Goal: Task Accomplishment & Management: Use online tool/utility

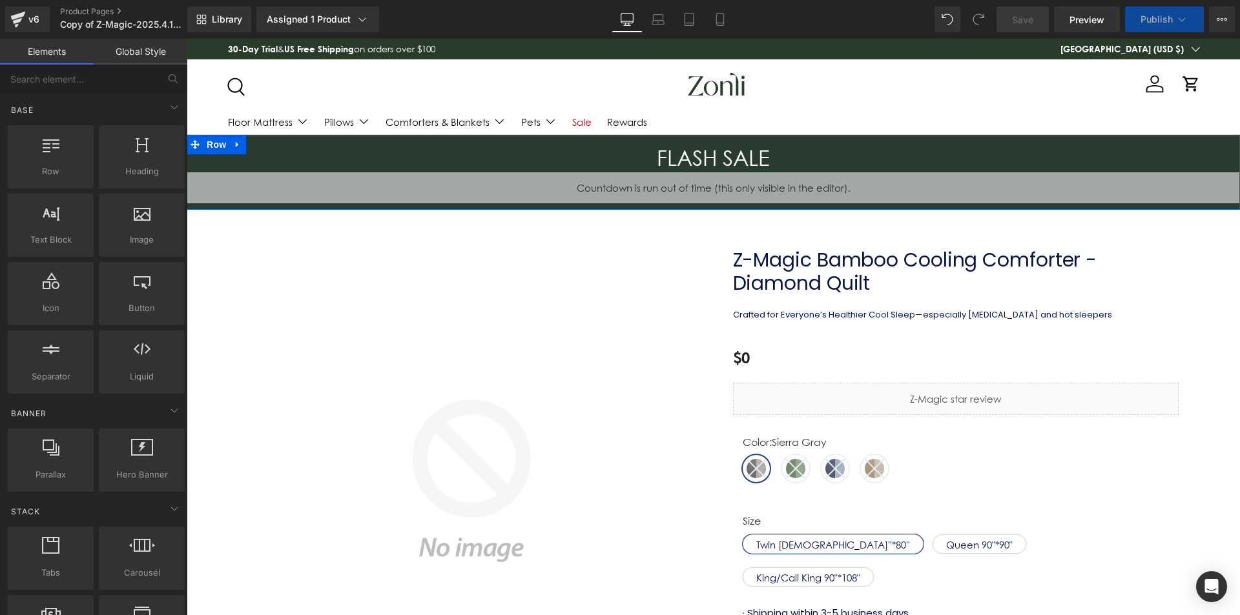
click at [709, 179] on span "Countdown Timer" at bounding box center [713, 181] width 69 height 15
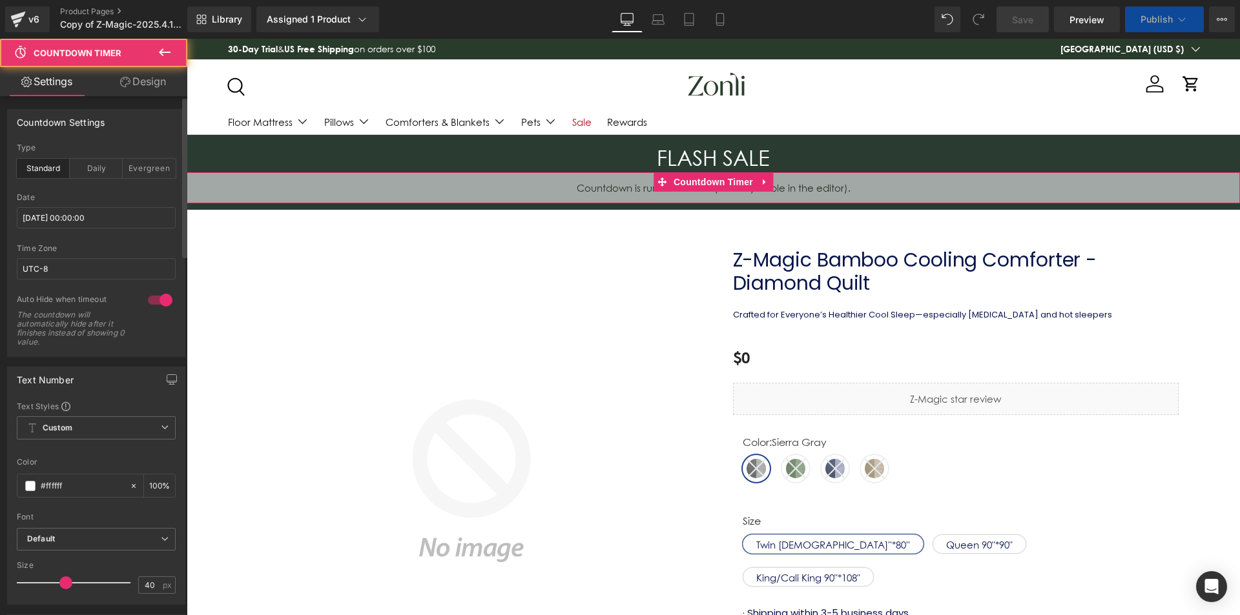
click at [68, 205] on div "Date 2025/09/16 00:00:00" at bounding box center [96, 218] width 159 height 51
click at [69, 222] on input "[DATE] 00:00:00" at bounding box center [96, 217] width 159 height 21
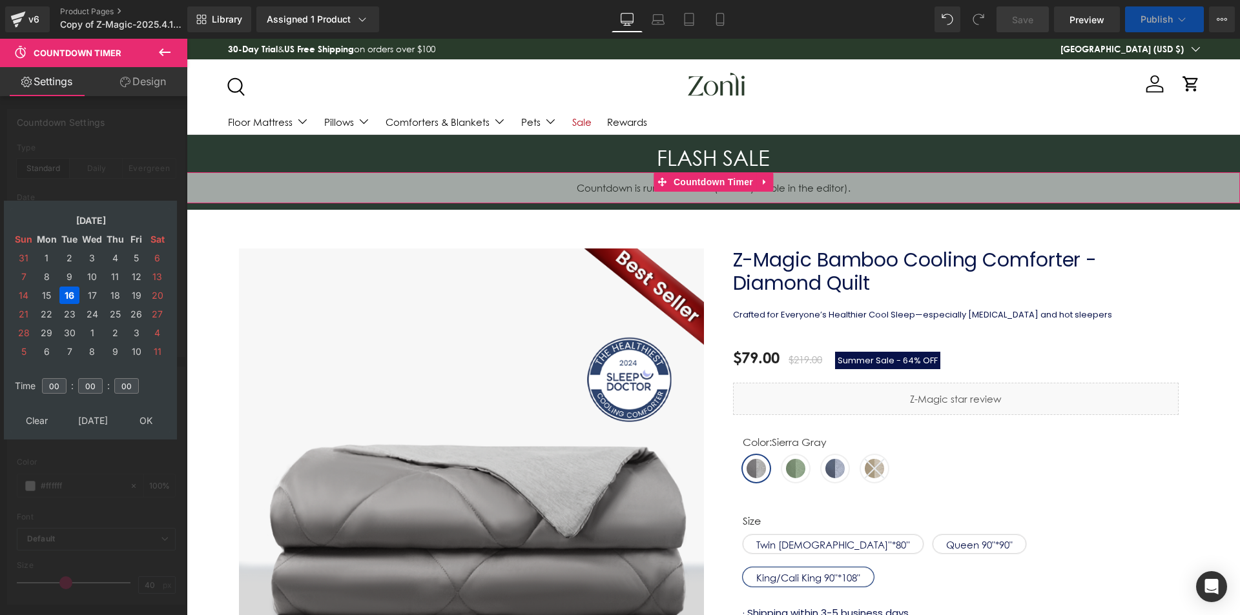
click at [94, 294] on td "17" at bounding box center [92, 295] width 23 height 17
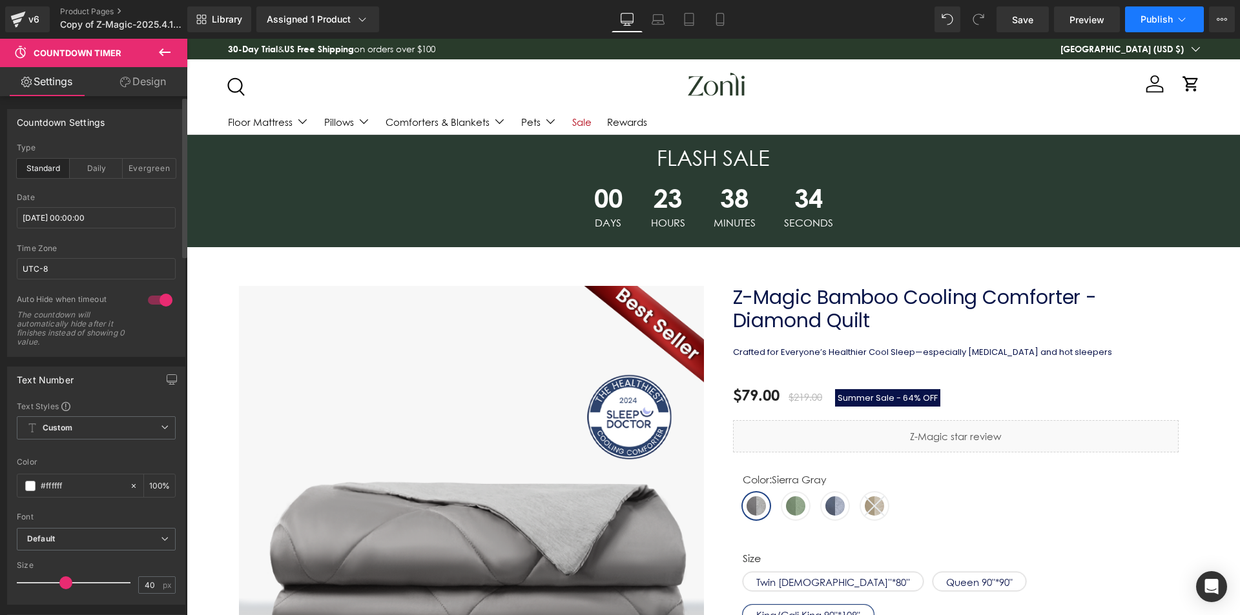
click at [1152, 20] on span "Publish" at bounding box center [1156, 19] width 32 height 10
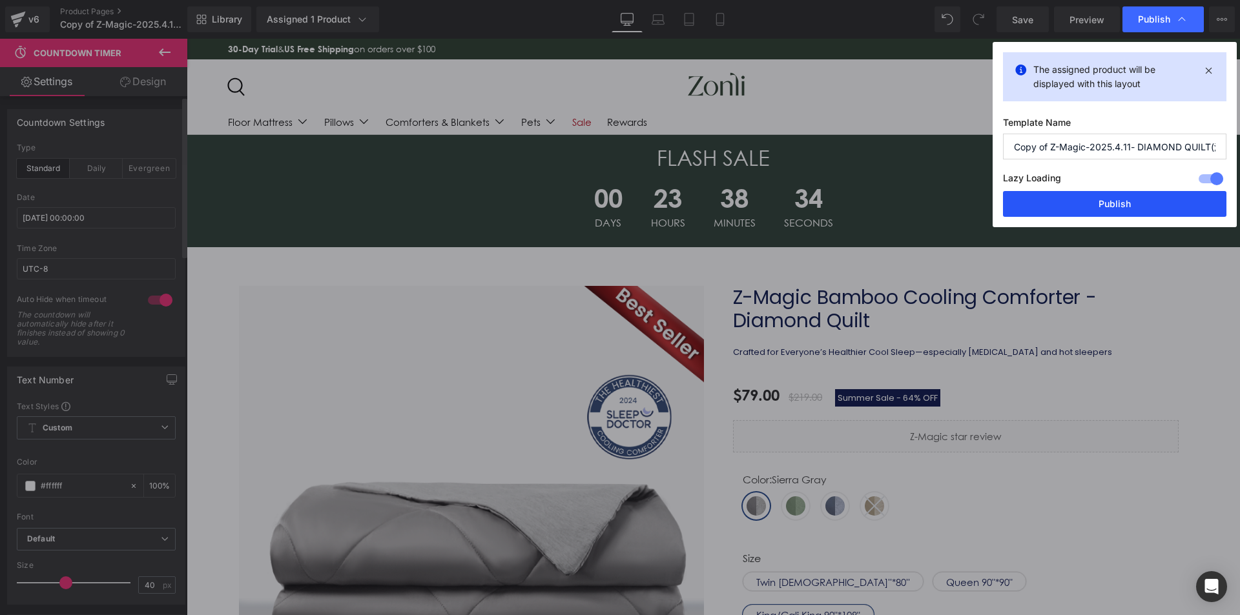
drag, startPoint x: 1140, startPoint y: 201, endPoint x: 952, endPoint y: 161, distance: 191.6
click at [1140, 201] on button "Publish" at bounding box center [1114, 204] width 223 height 26
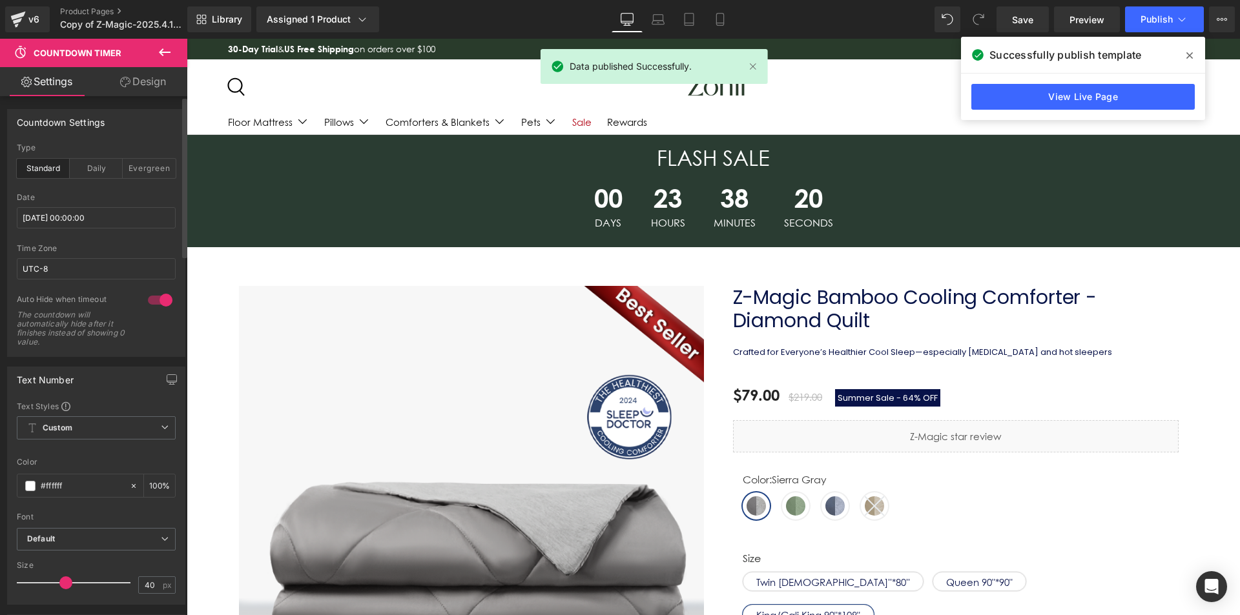
drag, startPoint x: 1193, startPoint y: 53, endPoint x: 479, endPoint y: 9, distance: 716.2
click at [1193, 53] on span at bounding box center [1189, 55] width 21 height 21
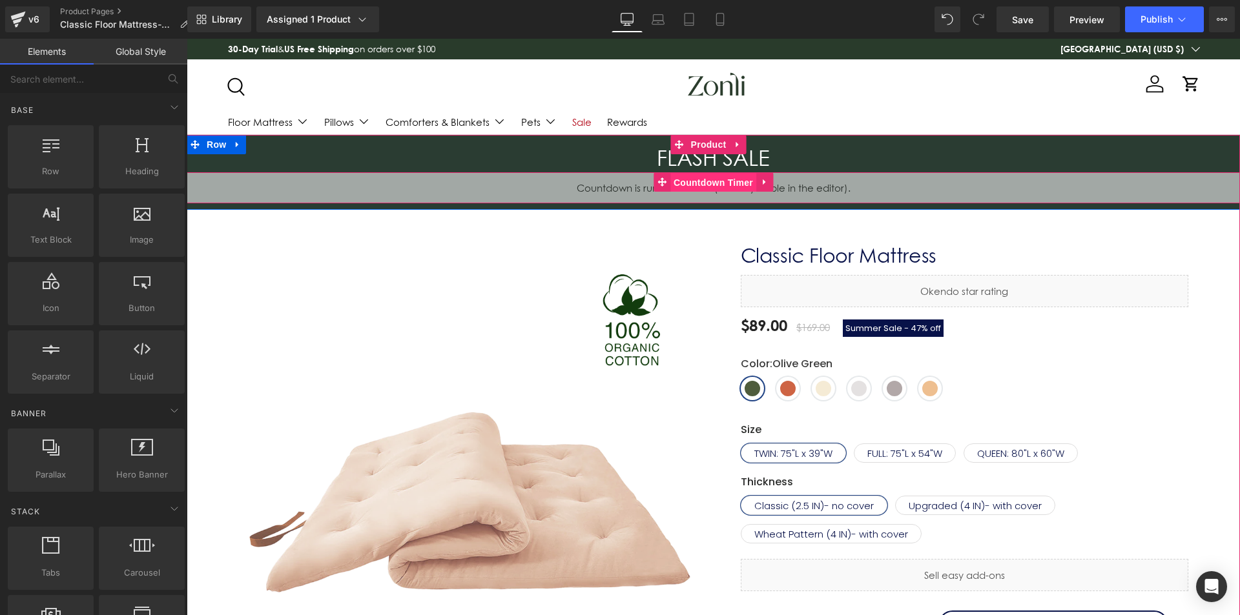
click at [704, 178] on span "Countdown Timer" at bounding box center [713, 182] width 86 height 19
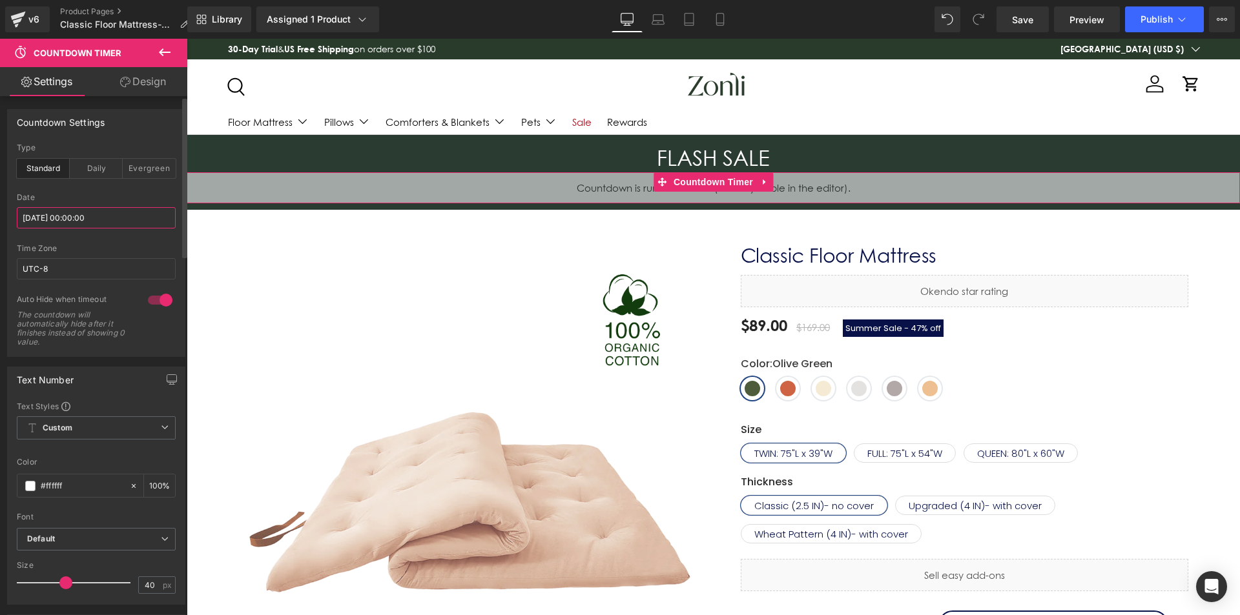
click at [64, 216] on input "2025/09/16 00:00:00" at bounding box center [96, 217] width 159 height 21
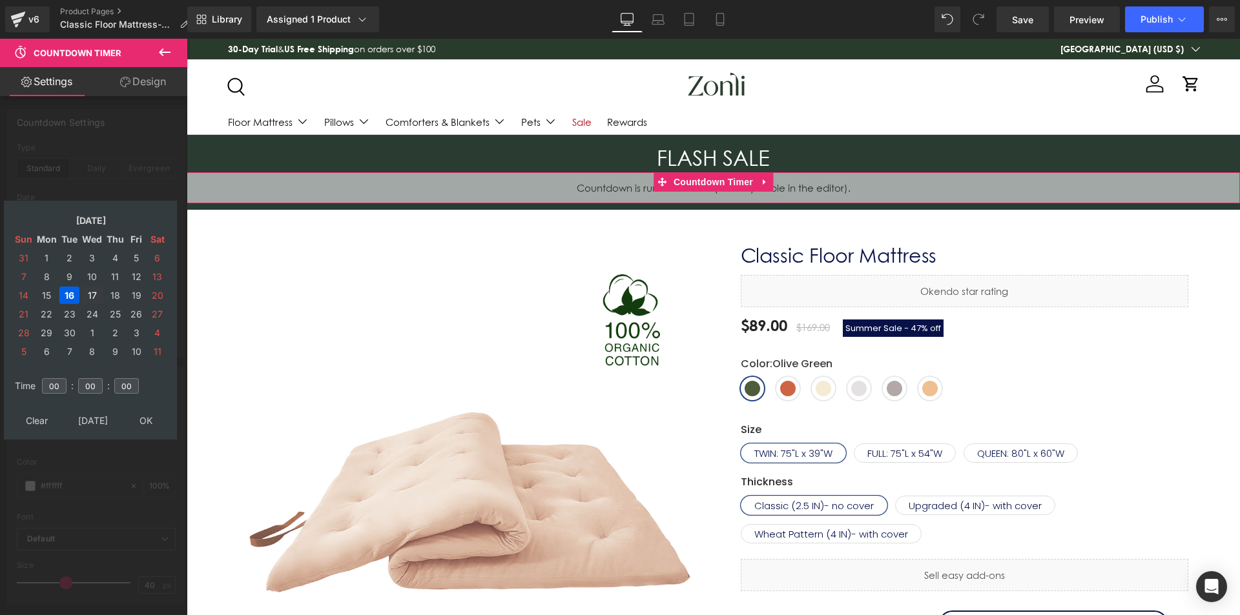
drag, startPoint x: 94, startPoint y: 293, endPoint x: 141, endPoint y: 376, distance: 96.0
click at [93, 293] on td "17" at bounding box center [92, 295] width 23 height 17
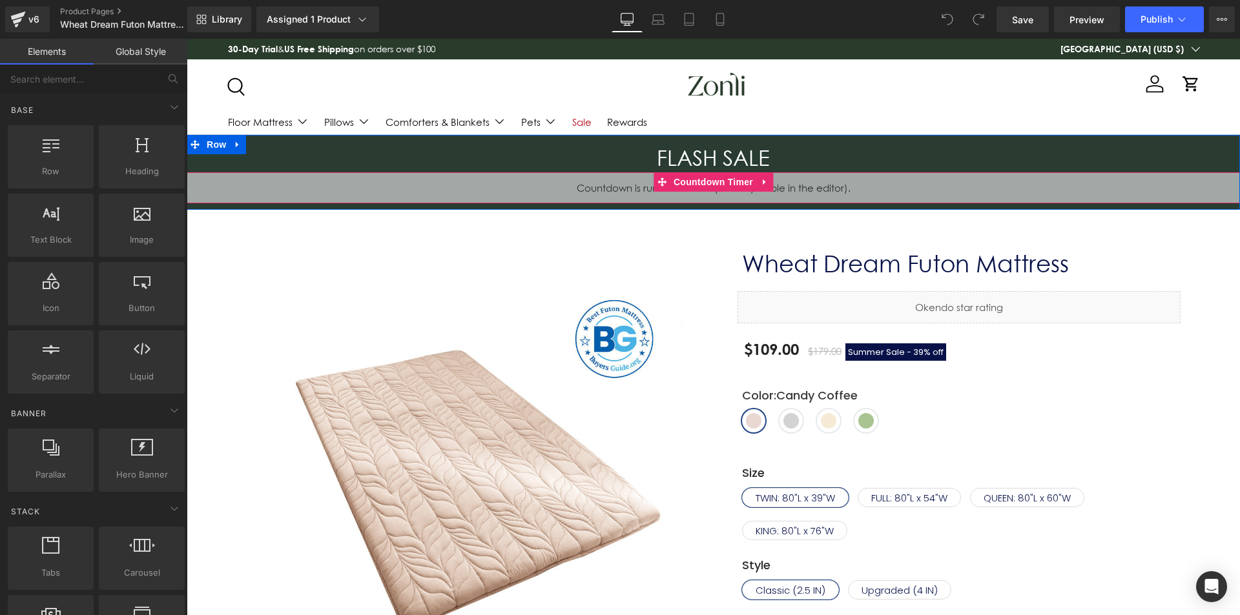
click at [706, 172] on li "Countdown Timer" at bounding box center [705, 181] width 103 height 19
click at [706, 176] on span "Countdown Timer" at bounding box center [713, 181] width 86 height 19
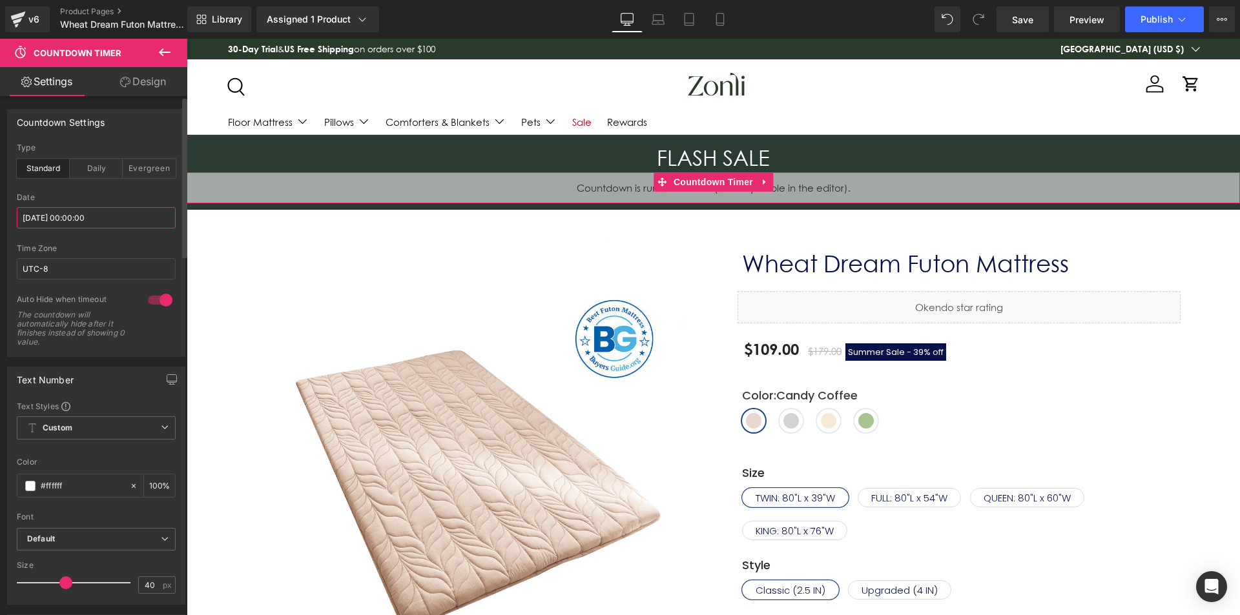
click at [79, 218] on input "2025/09/16 00:00:00" at bounding box center [96, 217] width 159 height 21
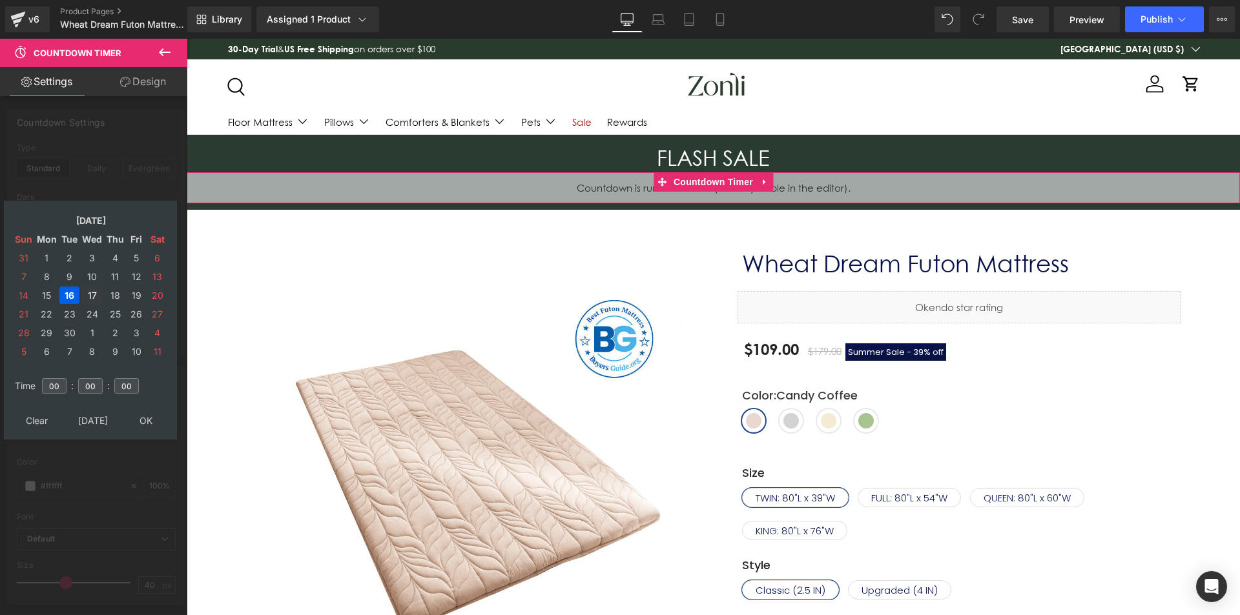
click at [90, 293] on td "17" at bounding box center [92, 295] width 23 height 17
type input "[DATE] 00:00:00"
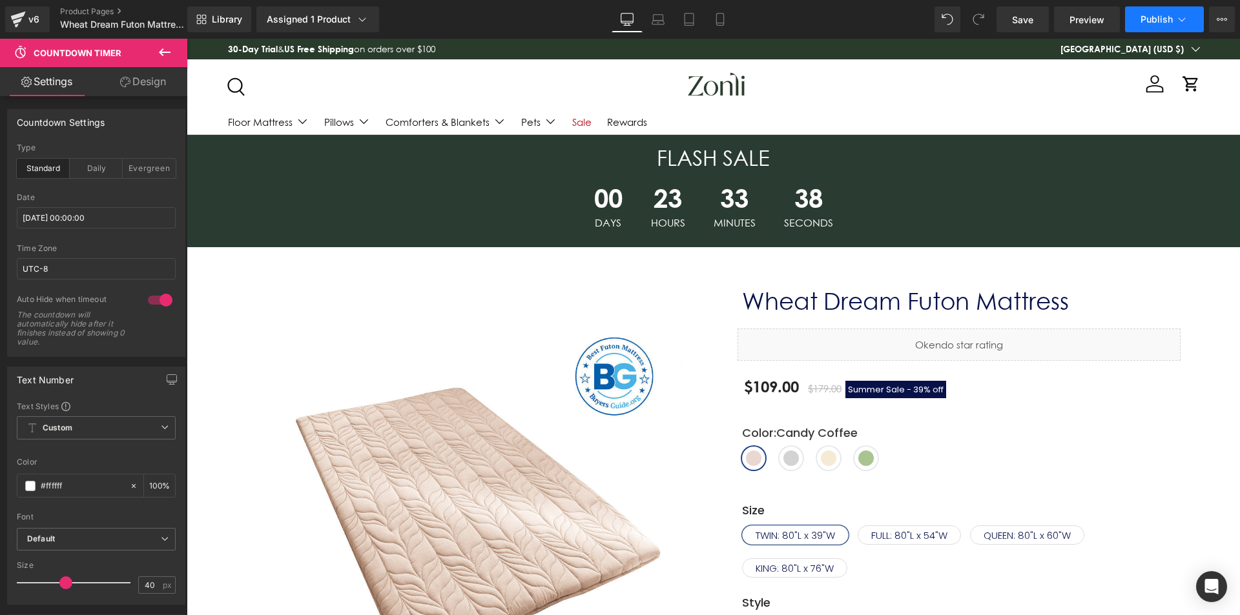
click at [1152, 28] on button "Publish" at bounding box center [1164, 19] width 79 height 26
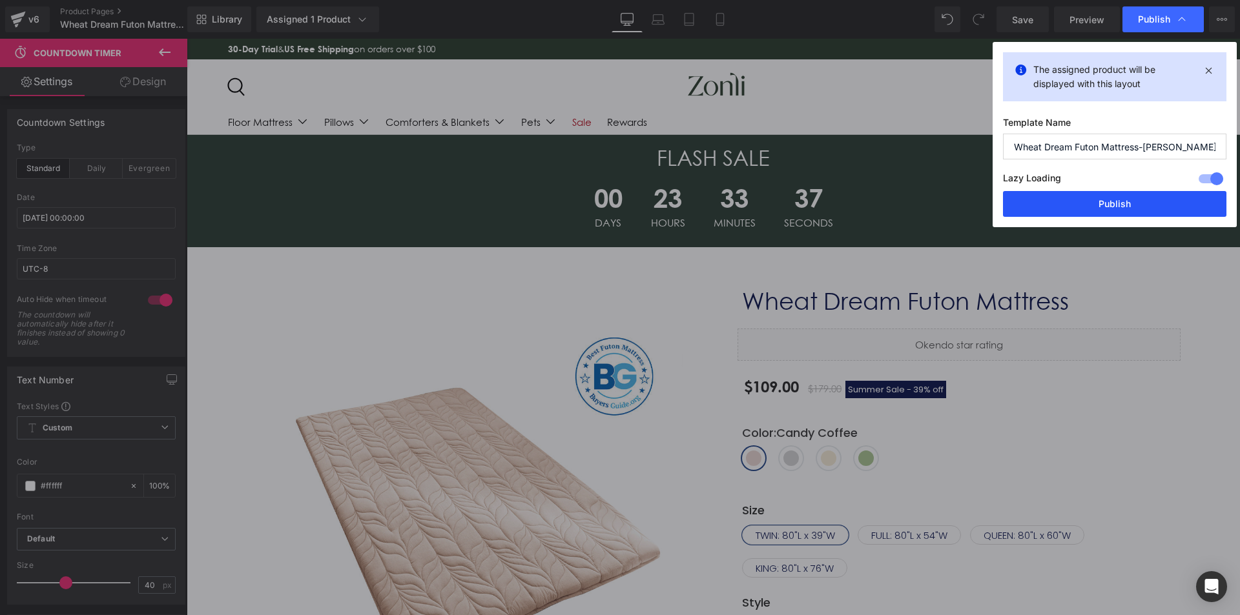
click at [1112, 206] on button "Publish" at bounding box center [1114, 204] width 223 height 26
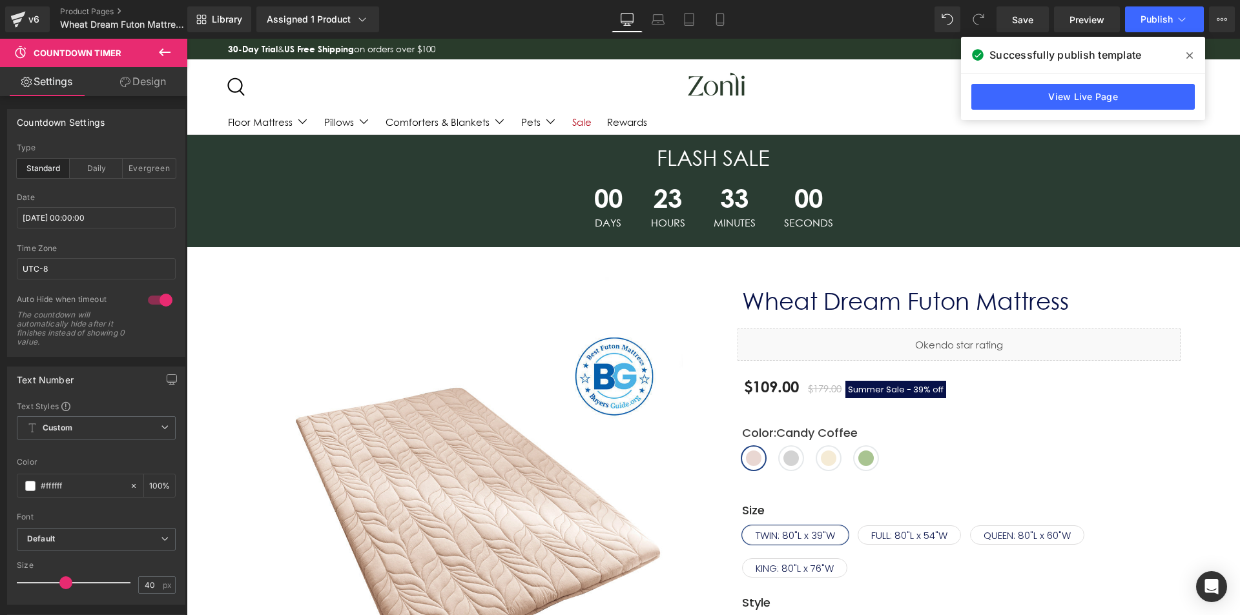
drag, startPoint x: 927, startPoint y: 3, endPoint x: 829, endPoint y: 0, distance: 98.2
click at [1186, 52] on icon at bounding box center [1189, 55] width 6 height 10
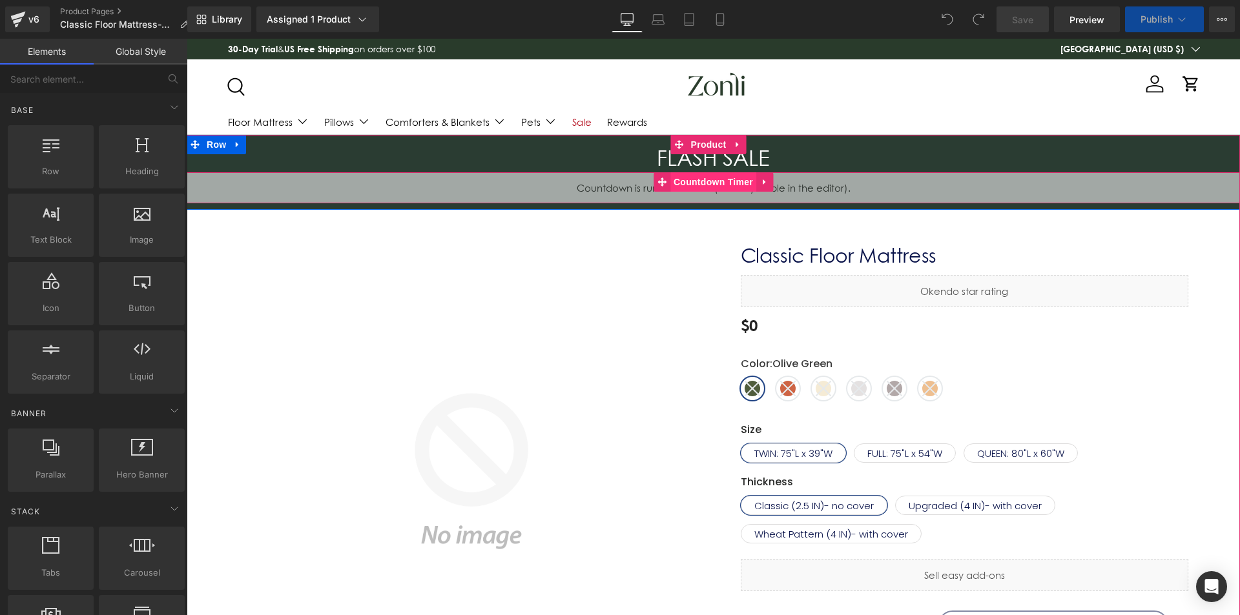
click at [702, 178] on span "Countdown Timer" at bounding box center [713, 181] width 86 height 19
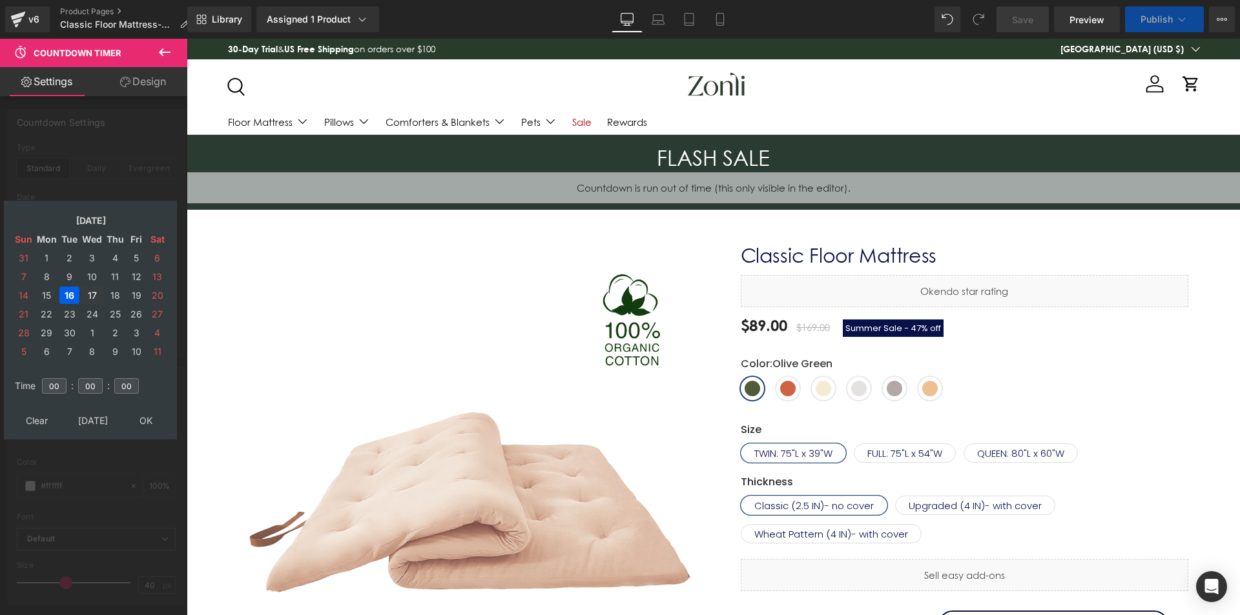
click at [98, 295] on td "17" at bounding box center [92, 295] width 23 height 17
drag, startPoint x: 150, startPoint y: 417, endPoint x: 119, endPoint y: 287, distance: 132.8
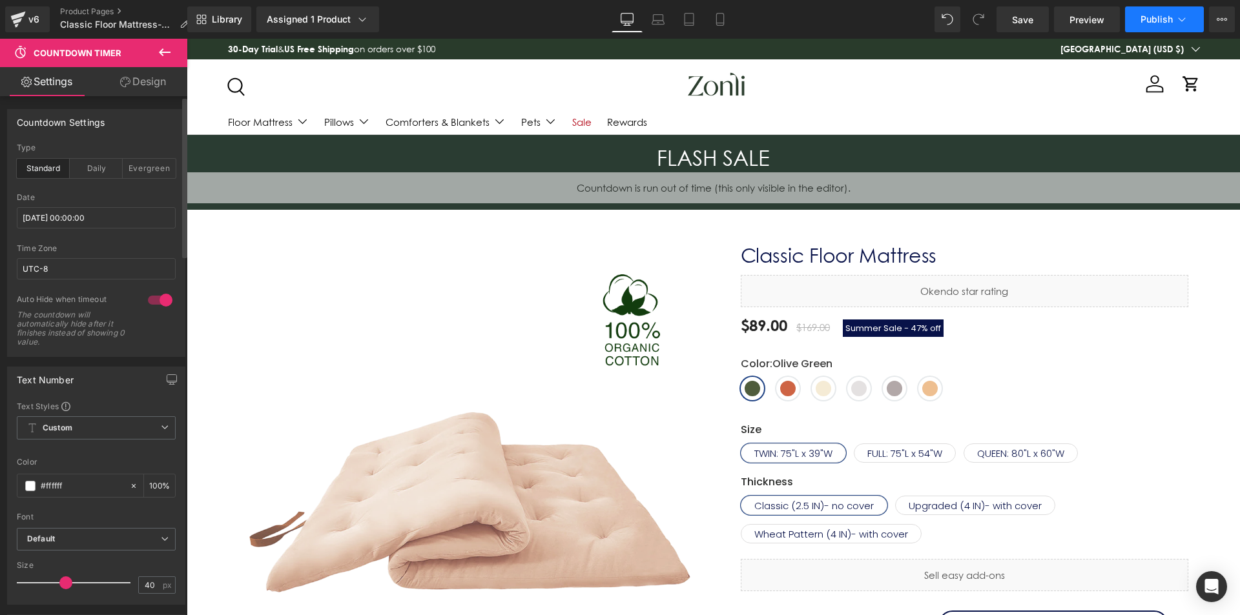
click at [1135, 18] on button "Publish" at bounding box center [1164, 19] width 79 height 26
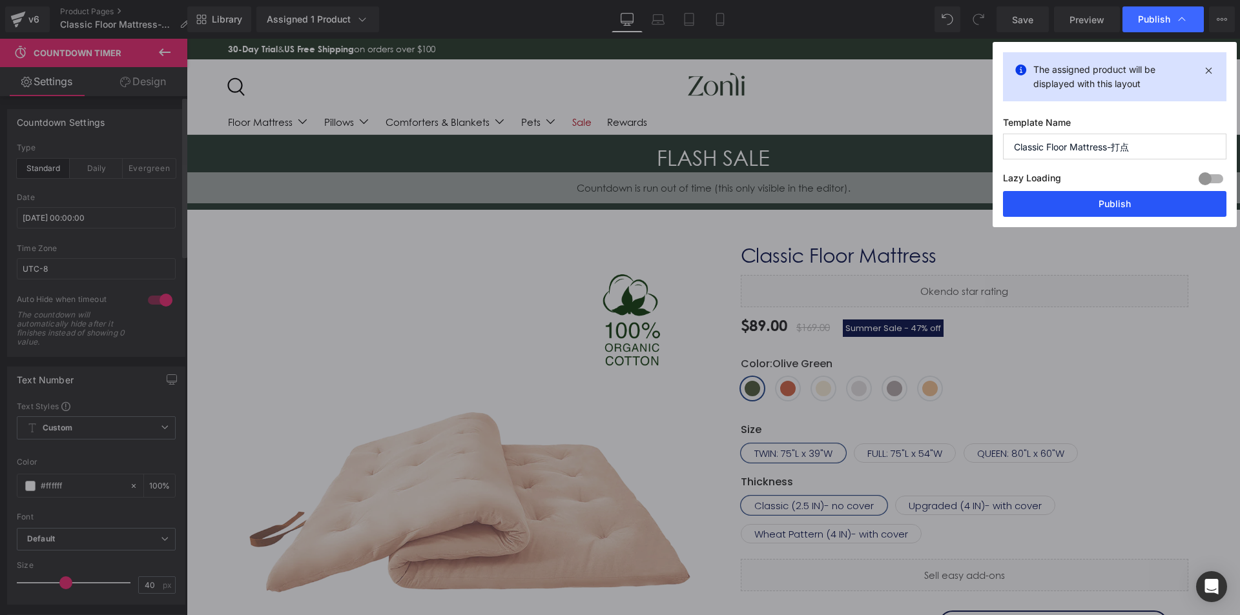
click at [1137, 203] on button "Publish" at bounding box center [1114, 204] width 223 height 26
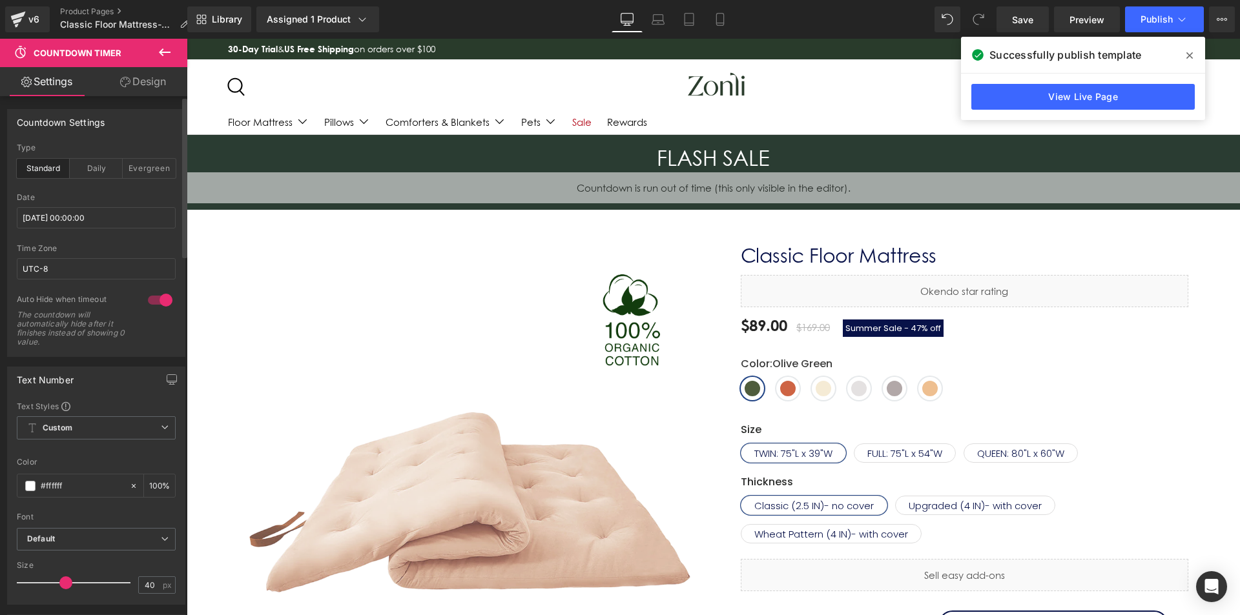
click at [1192, 50] on span at bounding box center [1189, 55] width 21 height 21
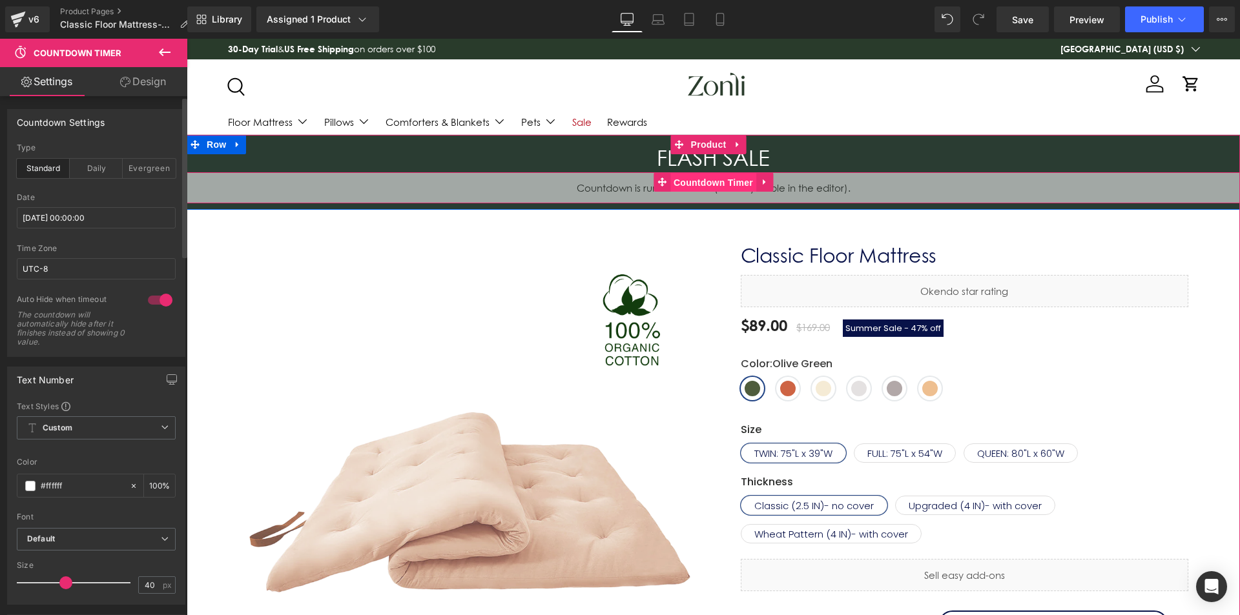
click at [692, 182] on span "Countdown Timer" at bounding box center [713, 182] width 86 height 19
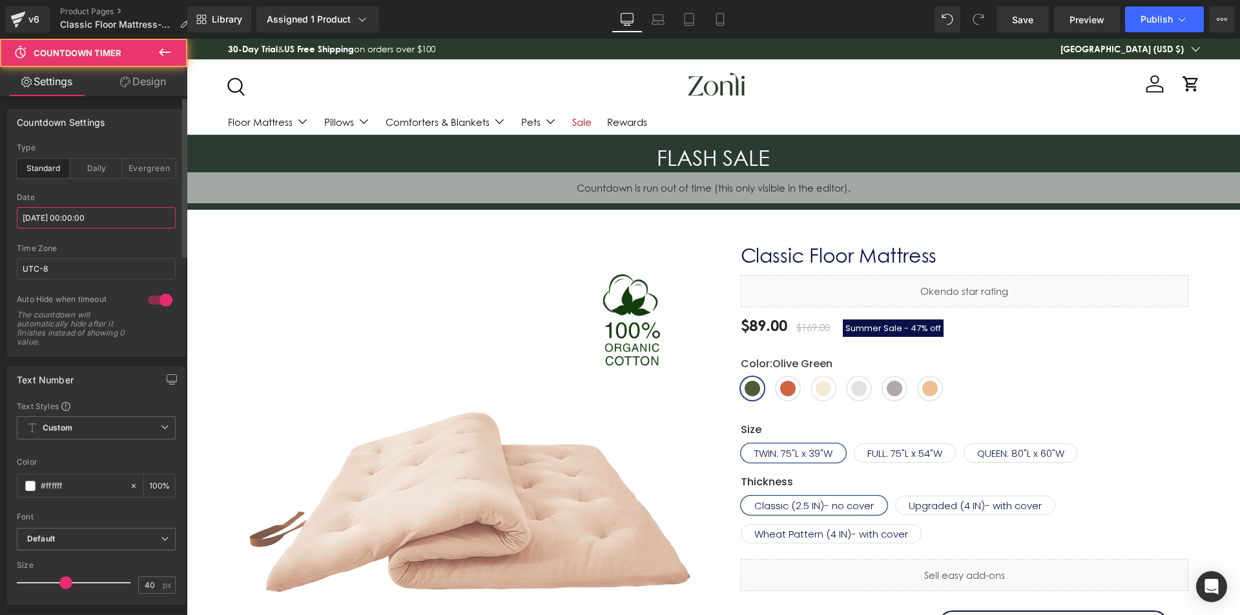
click at [81, 218] on input "2025/09/16 00:00:00" at bounding box center [96, 217] width 159 height 21
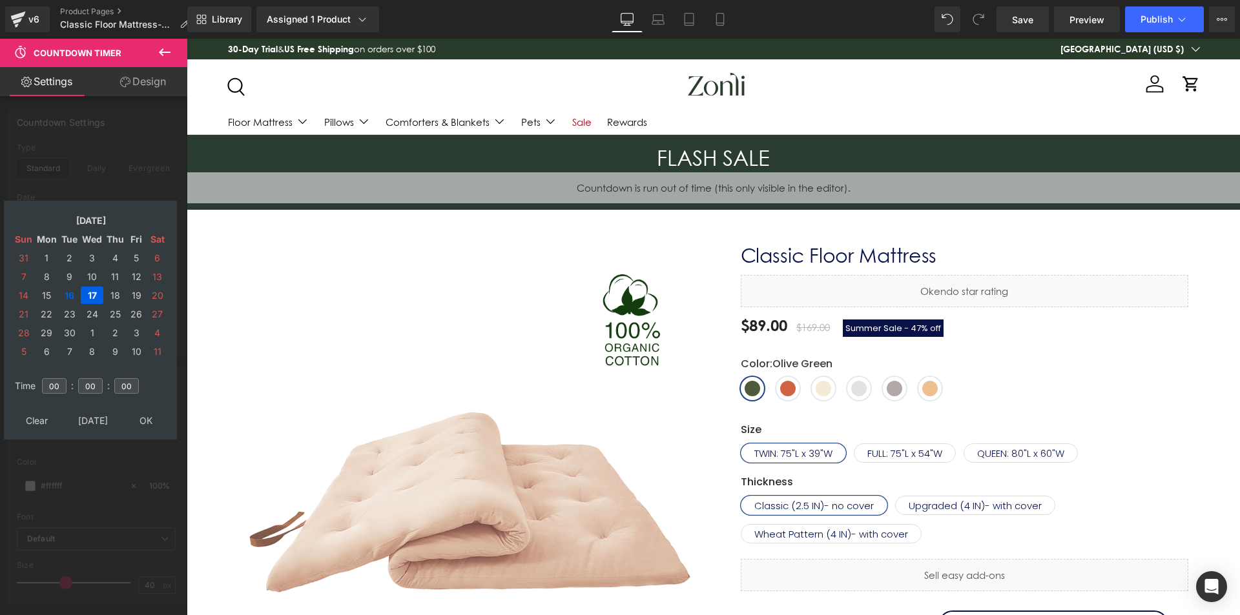
click at [96, 294] on td "17" at bounding box center [92, 295] width 23 height 17
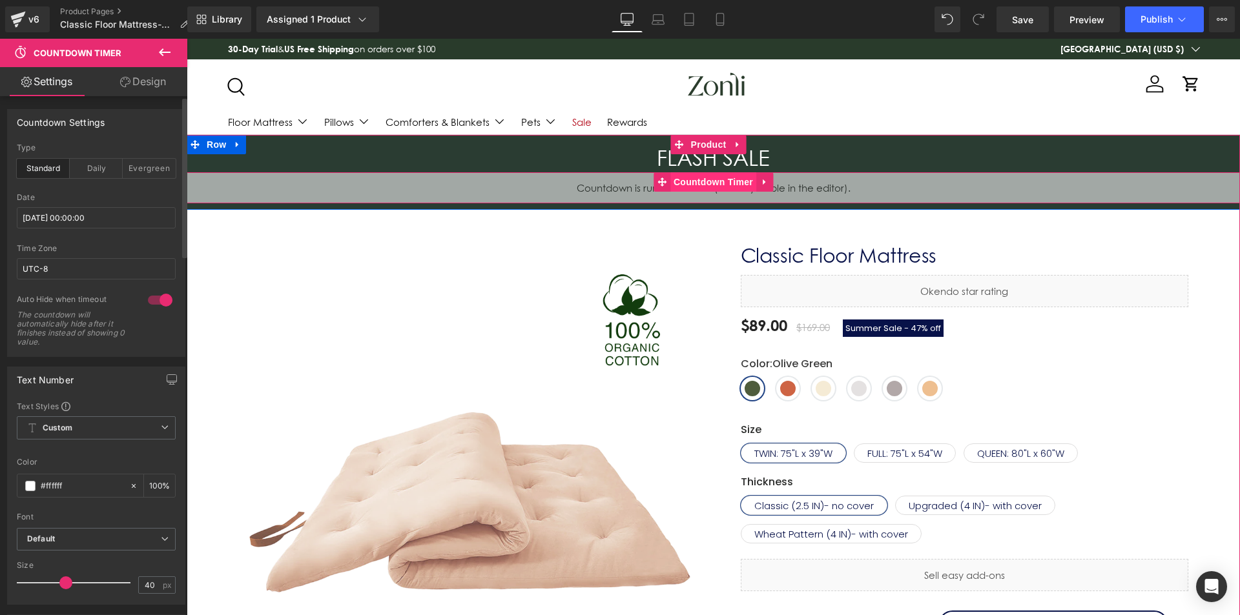
click at [714, 181] on span "Countdown Timer" at bounding box center [713, 181] width 86 height 19
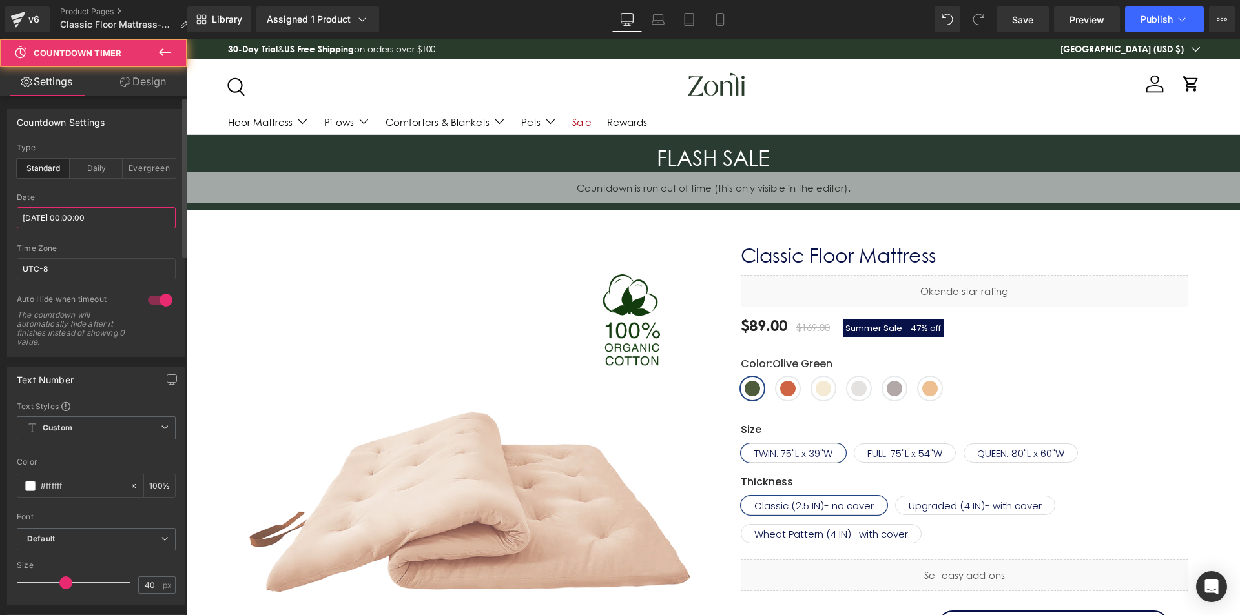
click at [81, 218] on input "2025/09/16 00:00:00" at bounding box center [96, 217] width 159 height 21
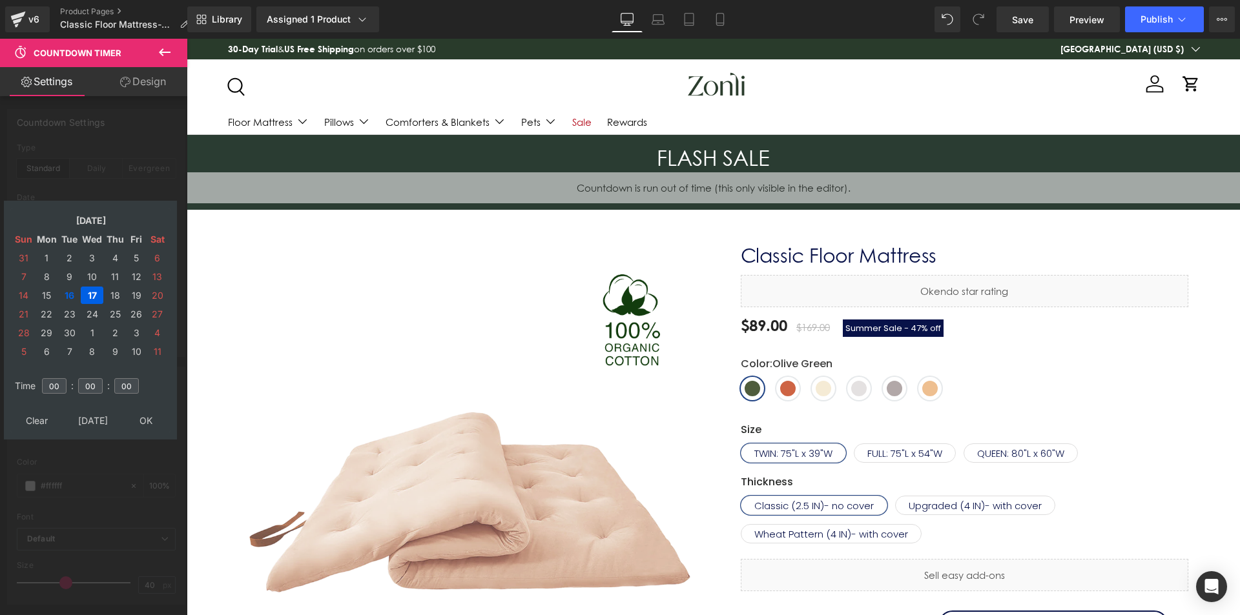
click at [118, 288] on td "18" at bounding box center [115, 295] width 21 height 17
click at [146, 409] on table "Clear Today OK" at bounding box center [90, 421] width 160 height 24
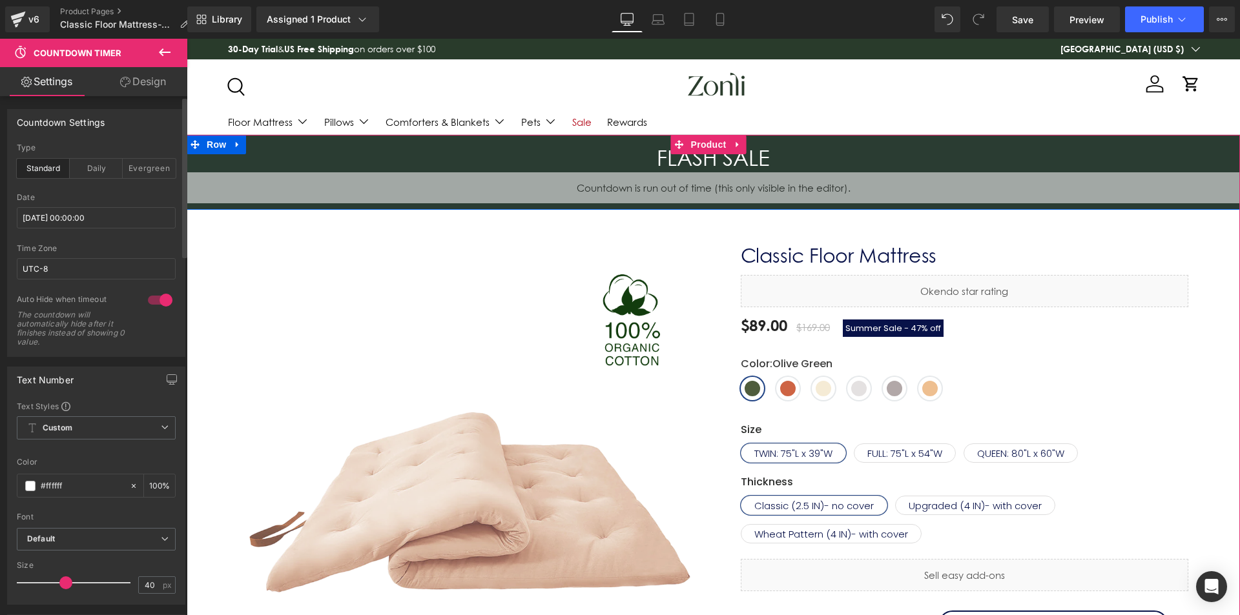
click at [679, 177] on span "Countdown Timer" at bounding box center [713, 181] width 69 height 15
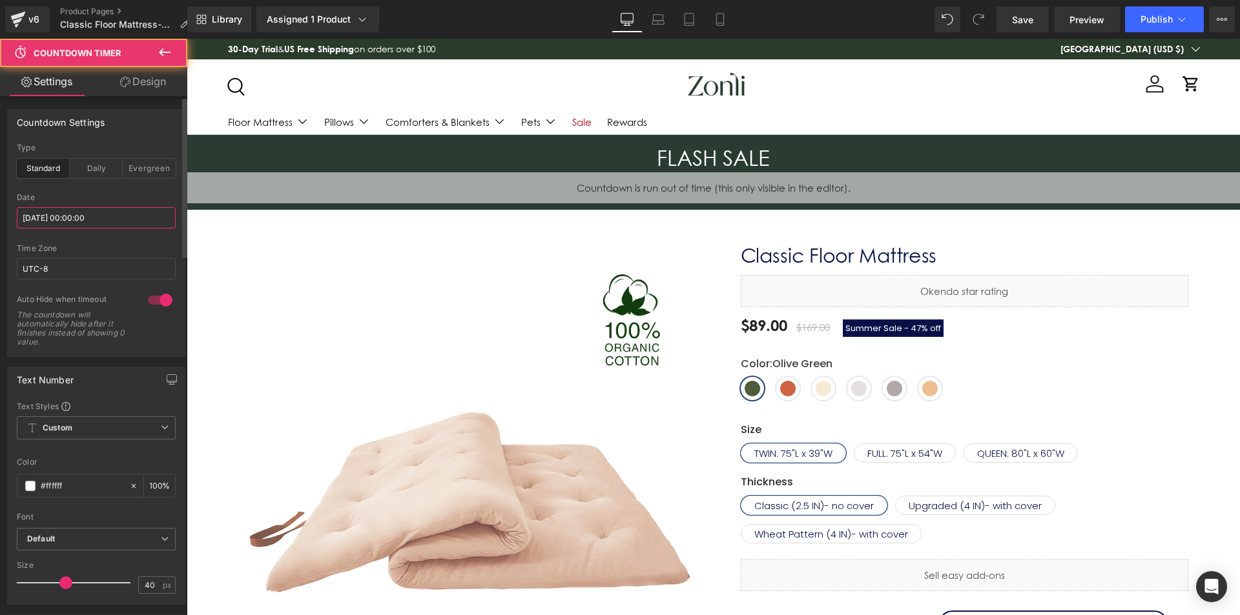
click at [85, 217] on input "2025/09/16 00:00:00" at bounding box center [96, 217] width 159 height 21
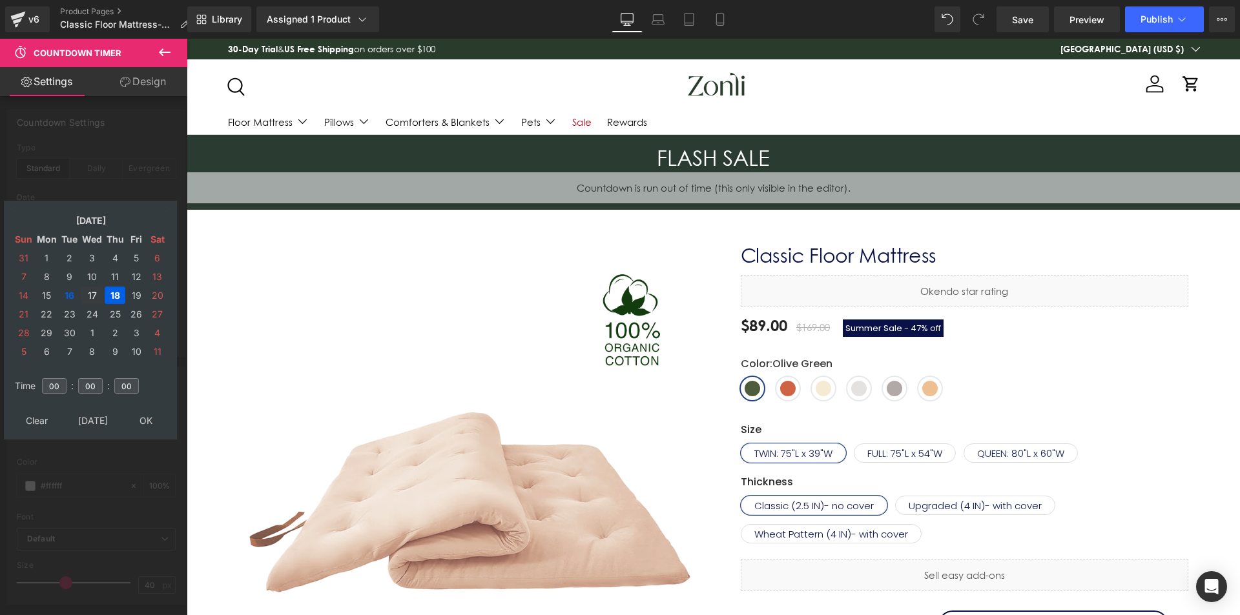
click at [92, 294] on td "17" at bounding box center [92, 295] width 23 height 17
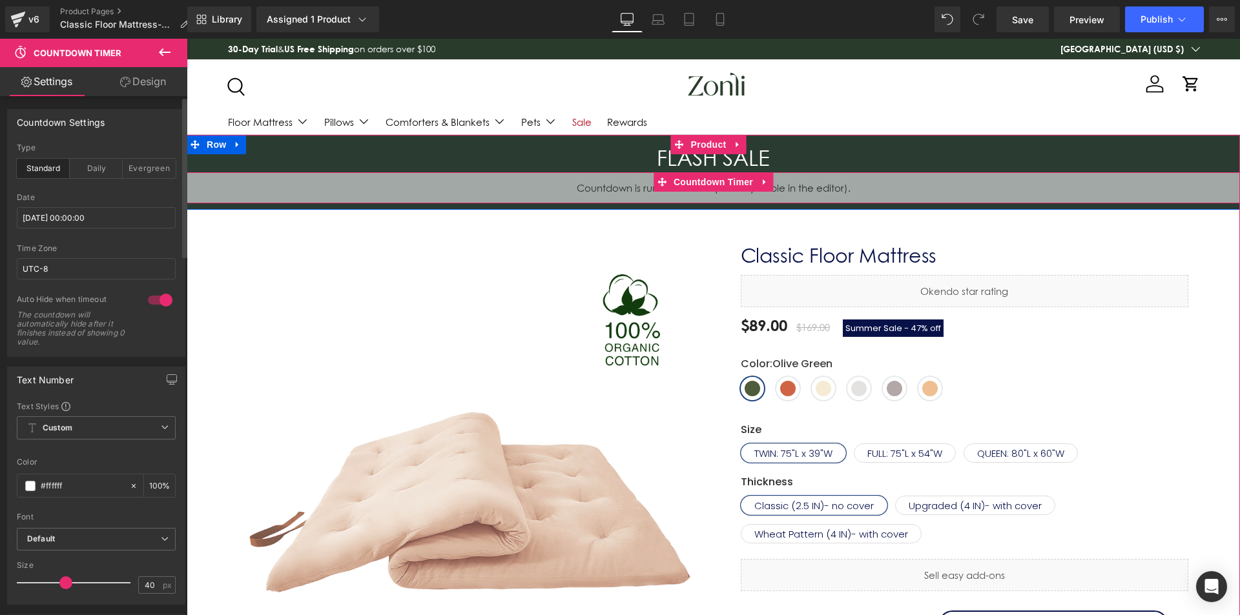
click at [712, 174] on span "Countdown Timer" at bounding box center [713, 181] width 86 height 19
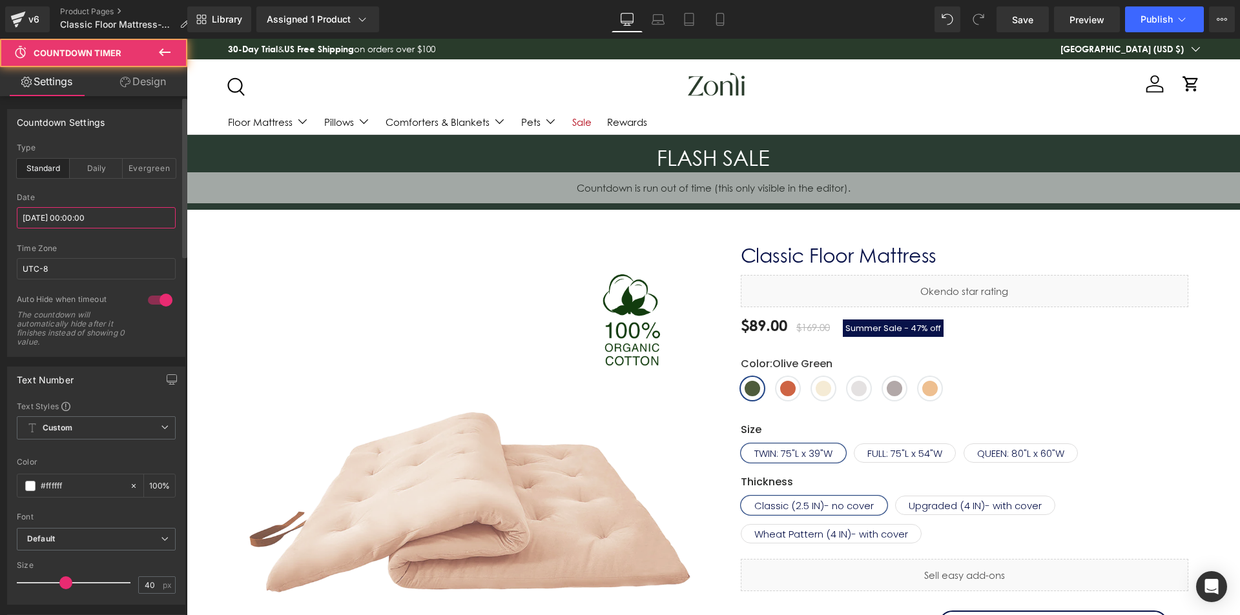
click at [84, 222] on input "2025/09/16 00:00:00" at bounding box center [96, 217] width 159 height 21
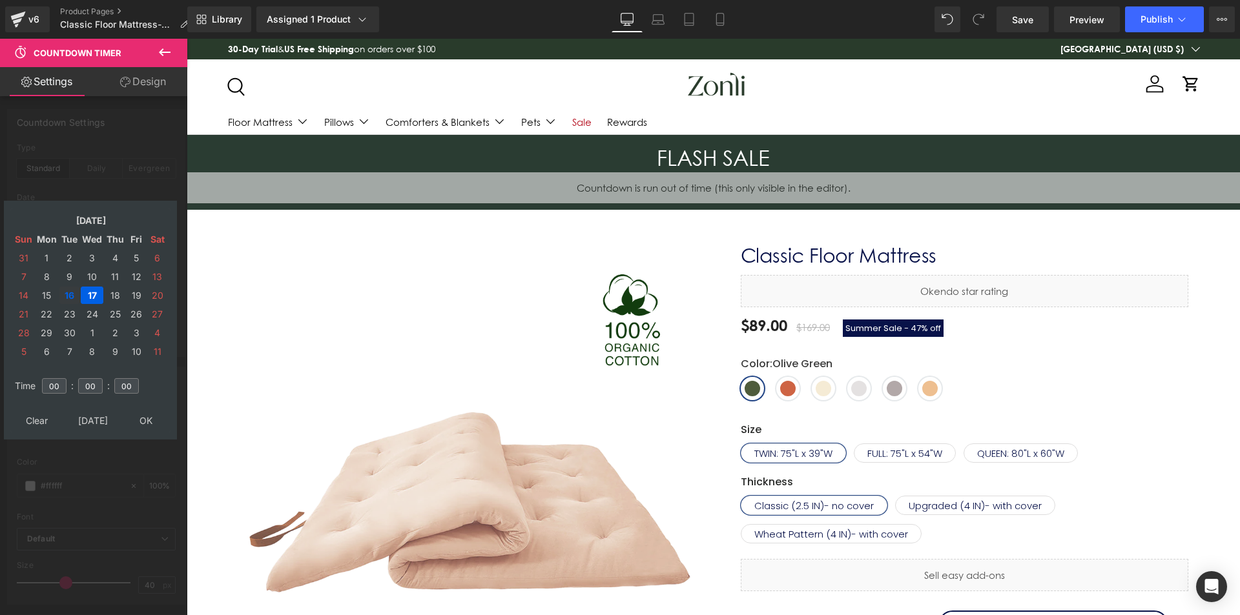
drag, startPoint x: 65, startPoint y: 297, endPoint x: 134, endPoint y: 318, distance: 71.7
click at [67, 297] on td "16" at bounding box center [69, 295] width 20 height 17
drag, startPoint x: 132, startPoint y: 416, endPoint x: 168, endPoint y: 396, distance: 40.5
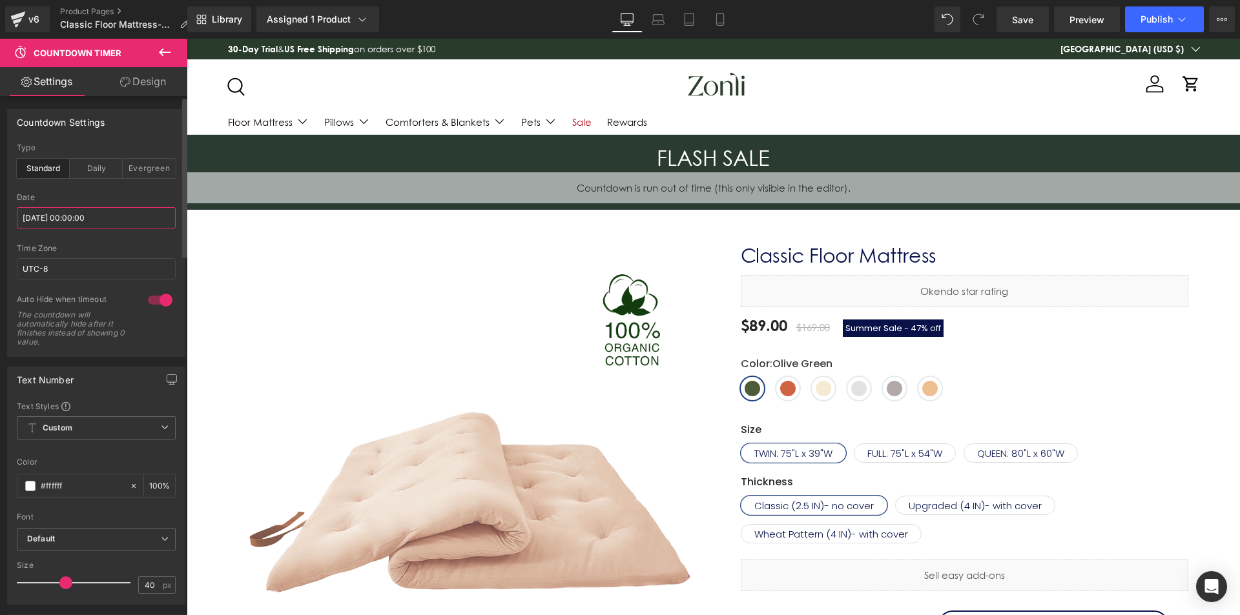
click at [91, 219] on input "2025/09/16 00:00:00" at bounding box center [96, 217] width 159 height 21
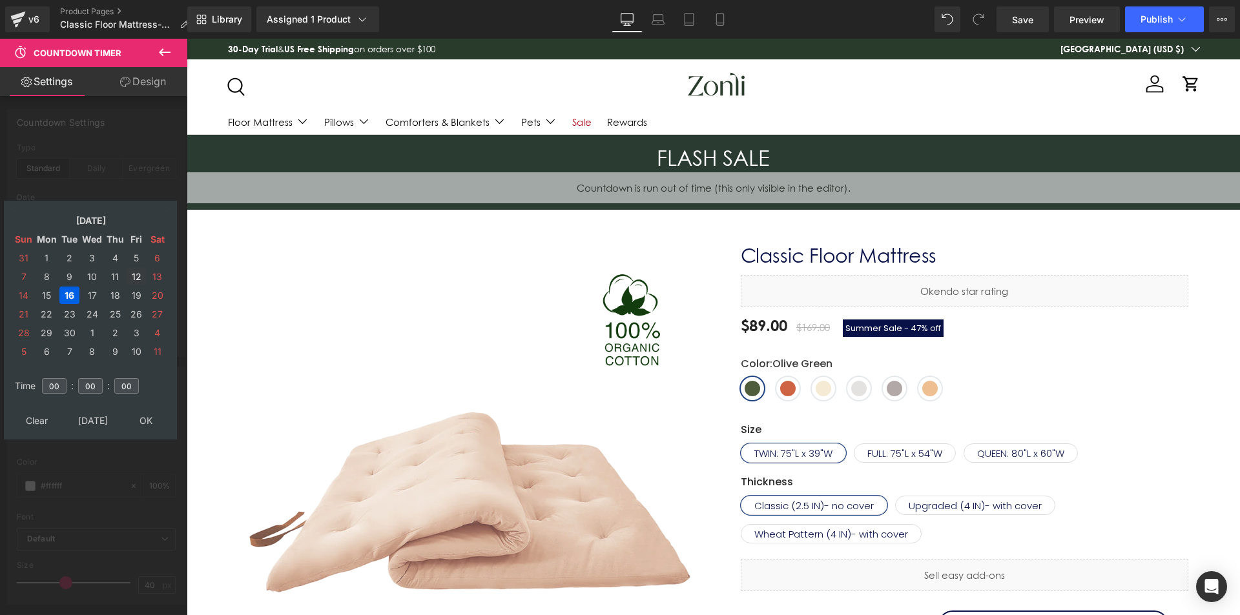
click at [128, 277] on td "12" at bounding box center [136, 276] width 19 height 17
click at [143, 298] on td "19" at bounding box center [136, 295] width 19 height 17
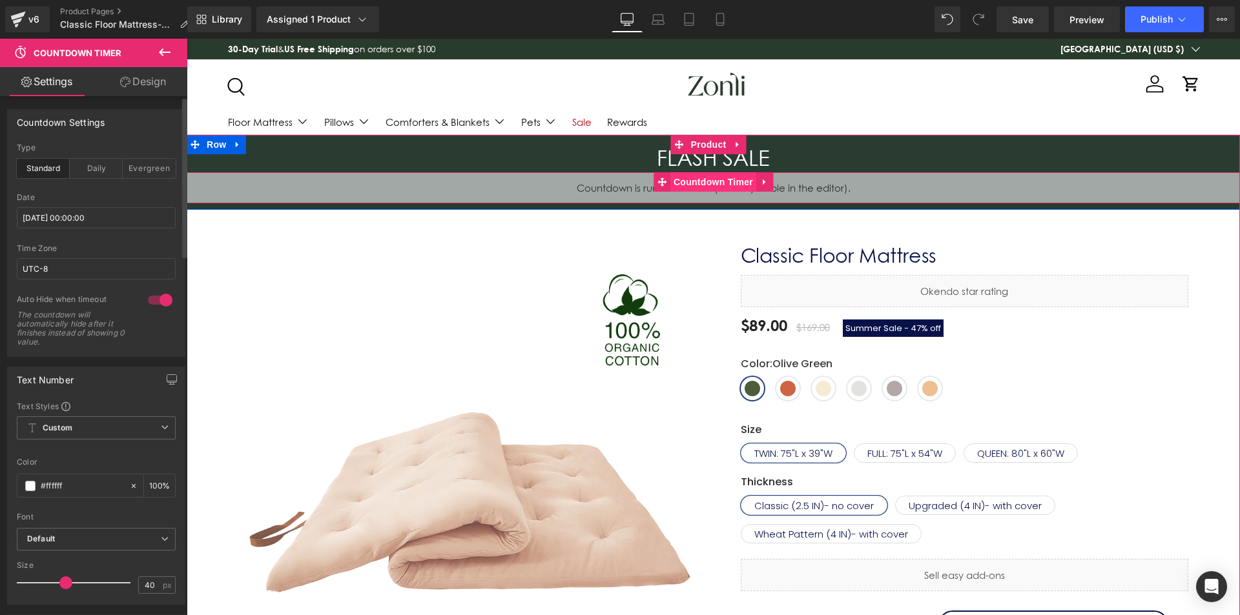
click at [671, 183] on span "Countdown Timer" at bounding box center [713, 181] width 86 height 19
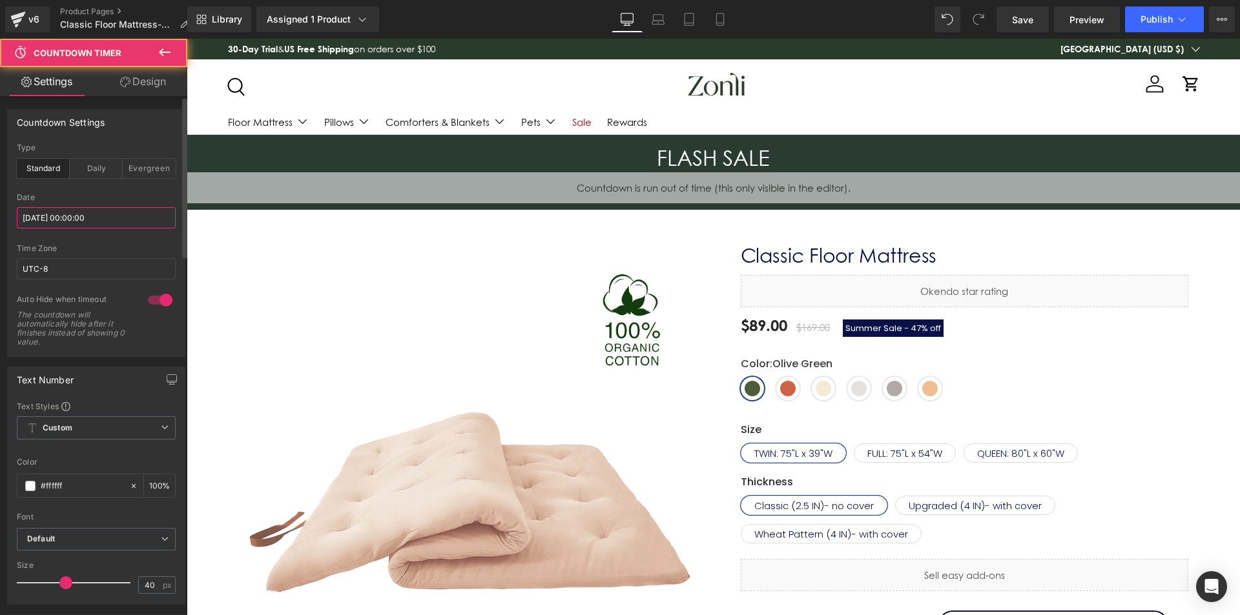
click at [92, 219] on input "2025/09/16 00:00:00" at bounding box center [96, 217] width 159 height 21
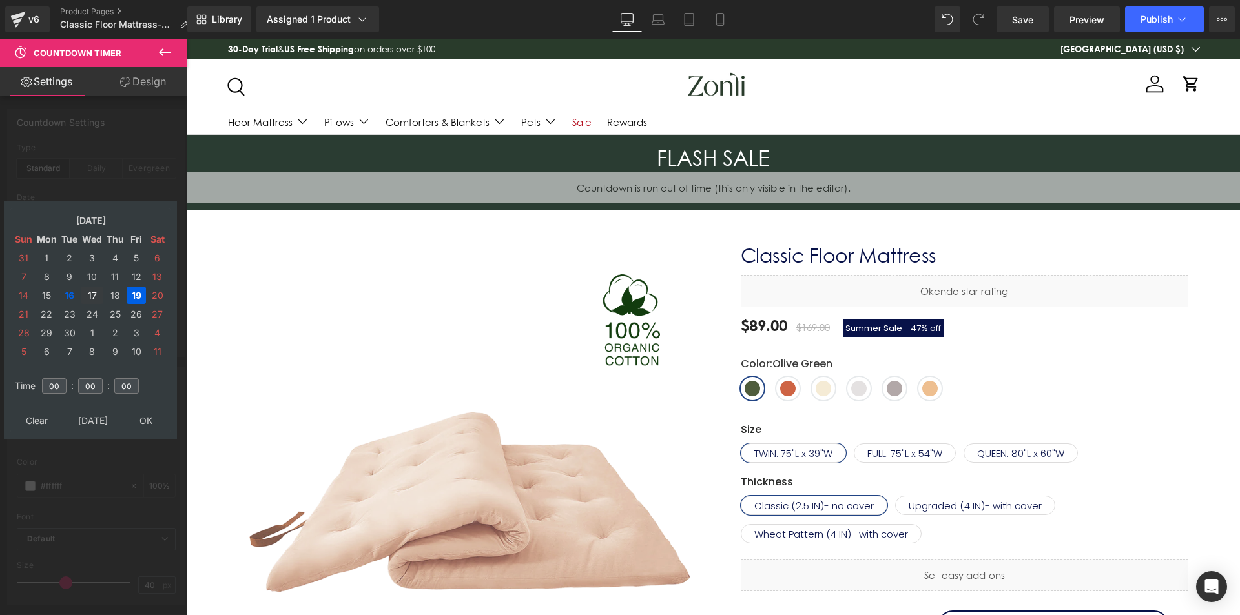
click at [90, 291] on td "17" at bounding box center [92, 295] width 23 height 17
click at [148, 409] on table "Clear Today OK" at bounding box center [90, 421] width 160 height 24
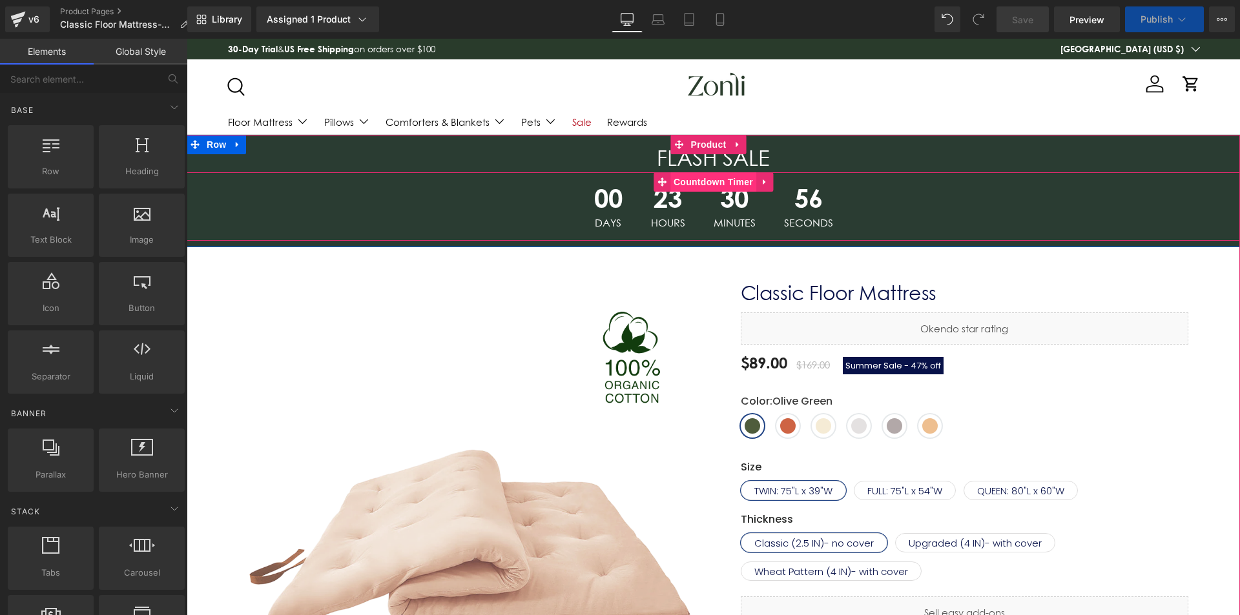
click at [695, 186] on span "Countdown Timer" at bounding box center [713, 181] width 86 height 19
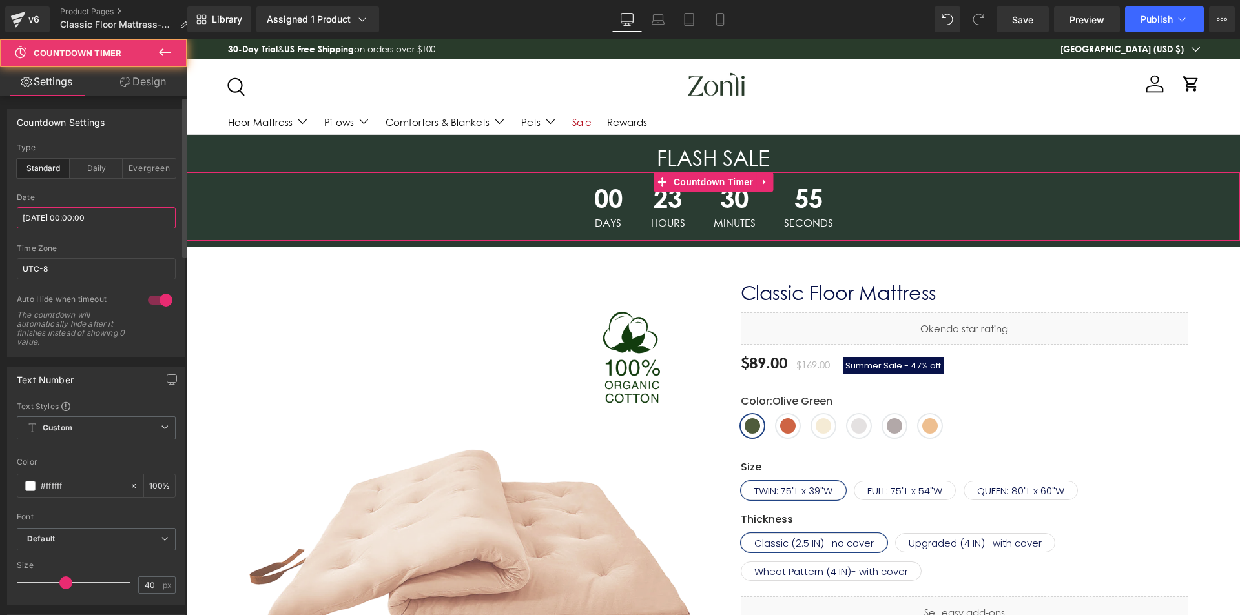
click at [110, 223] on input "[DATE] 00:00:00" at bounding box center [96, 217] width 159 height 21
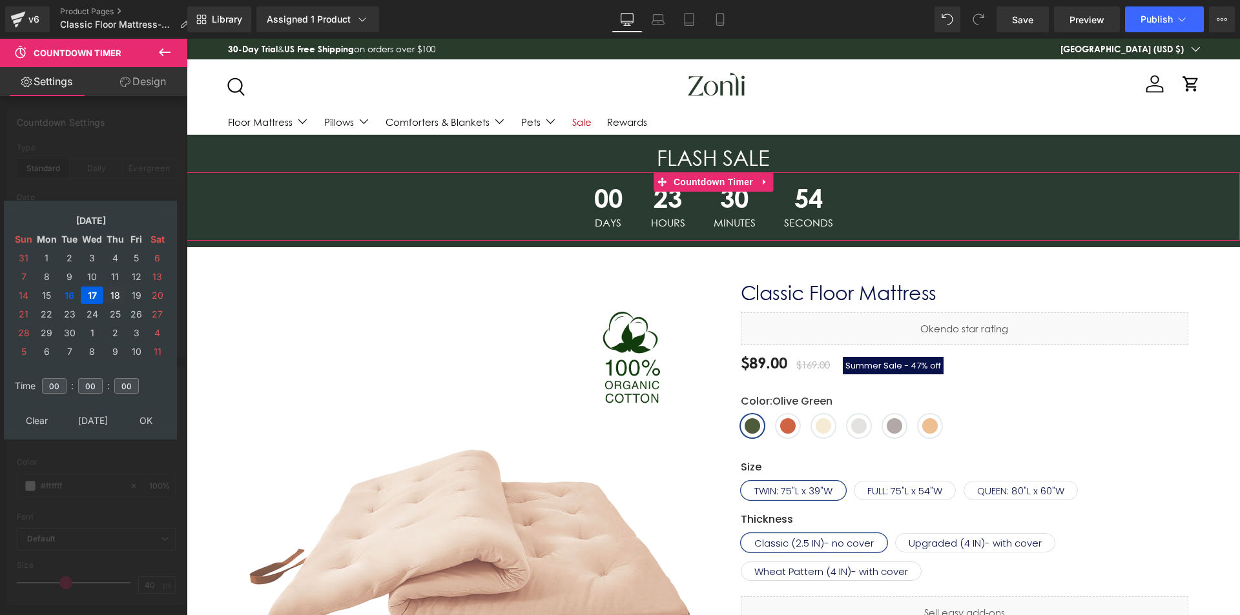
click at [117, 296] on td "18" at bounding box center [115, 295] width 21 height 17
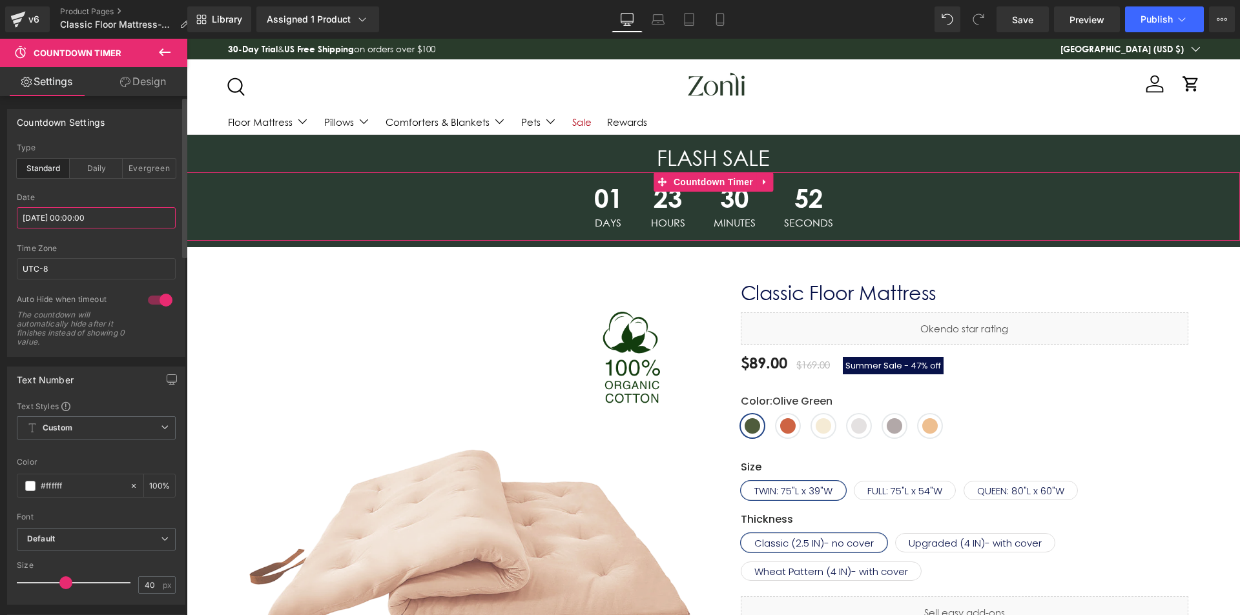
click at [65, 211] on input "[DATE] 00:00:00" at bounding box center [96, 217] width 159 height 21
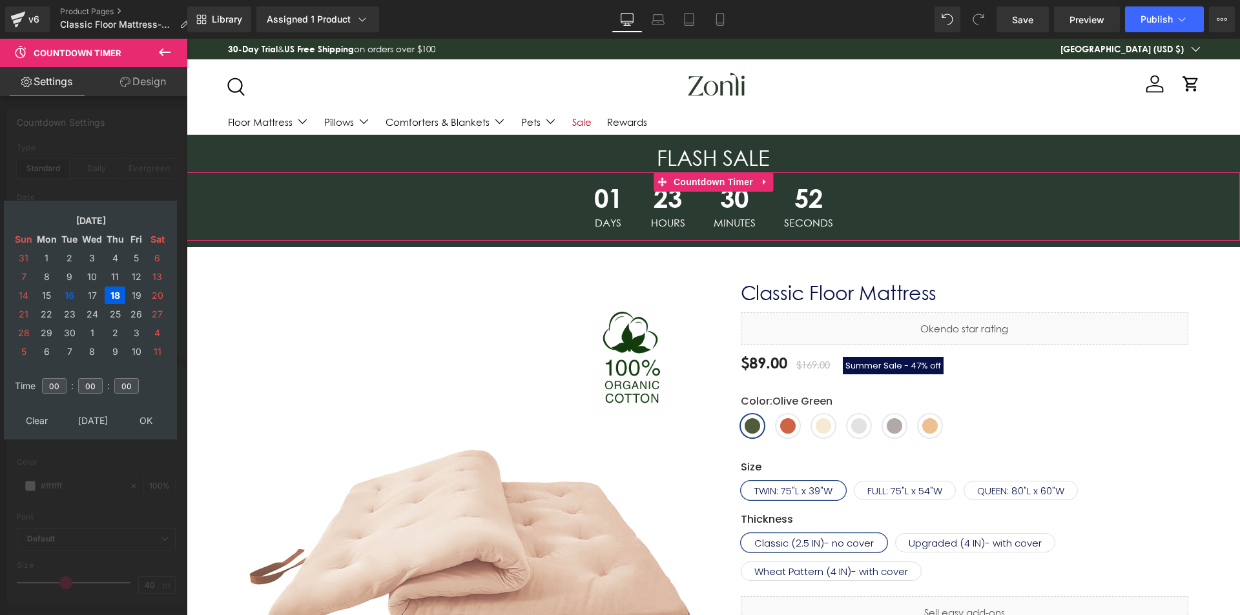
click at [94, 292] on td "17" at bounding box center [92, 295] width 23 height 17
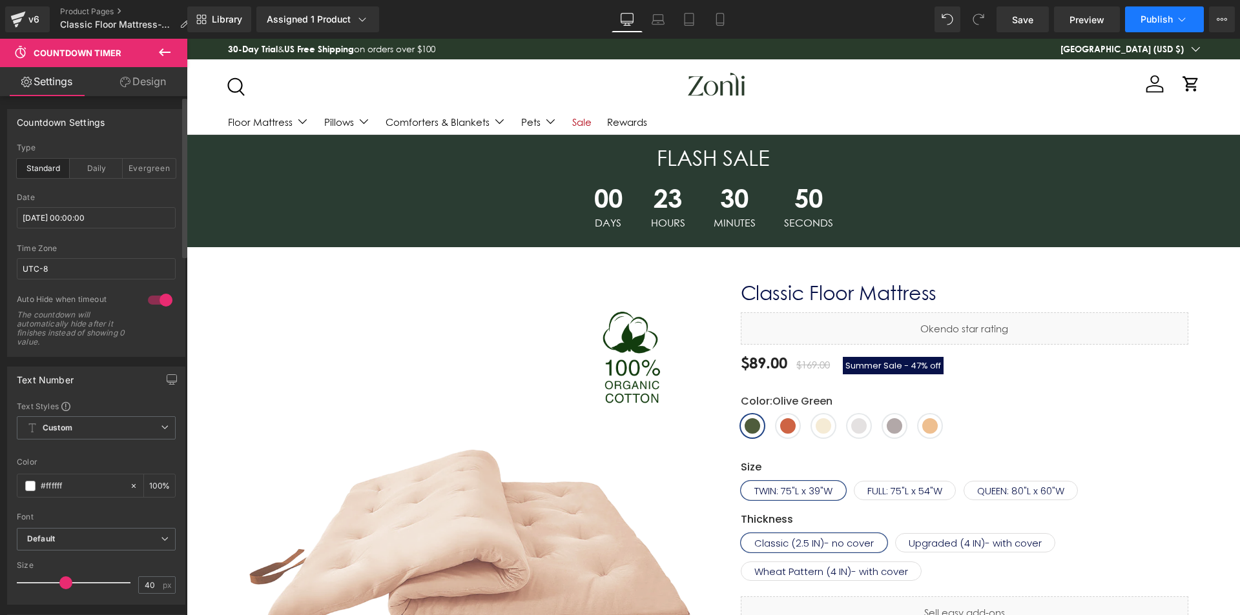
click at [1144, 24] on span "Publish" at bounding box center [1156, 19] width 32 height 10
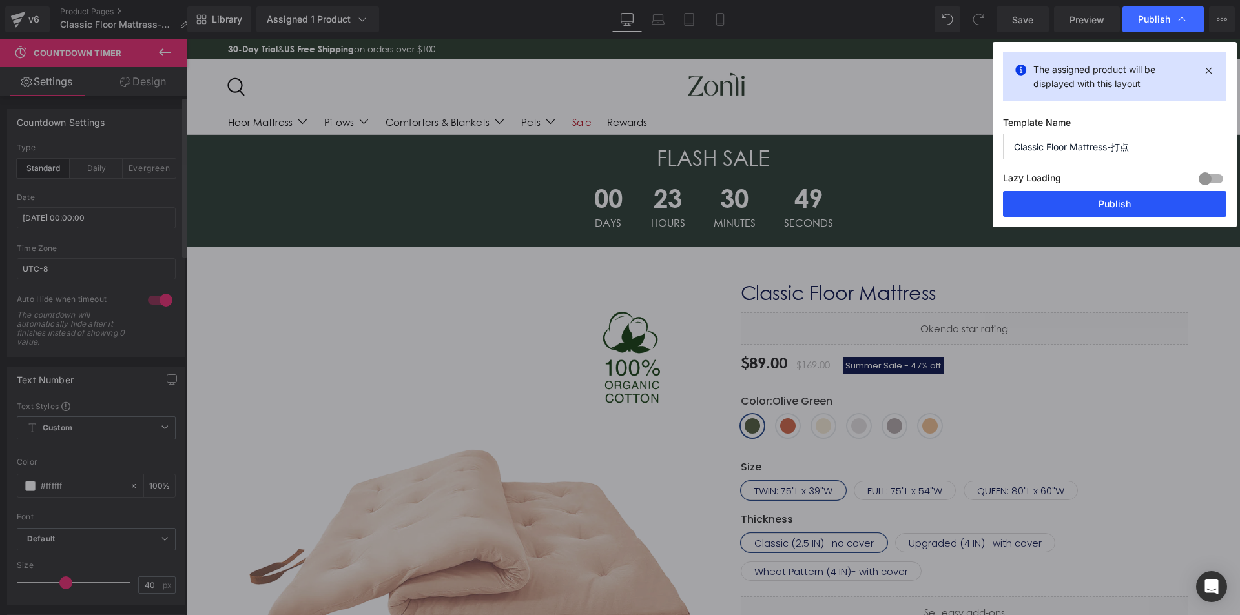
drag, startPoint x: 1117, startPoint y: 205, endPoint x: 929, endPoint y: 165, distance: 192.1
click at [1117, 205] on button "Publish" at bounding box center [1114, 204] width 223 height 26
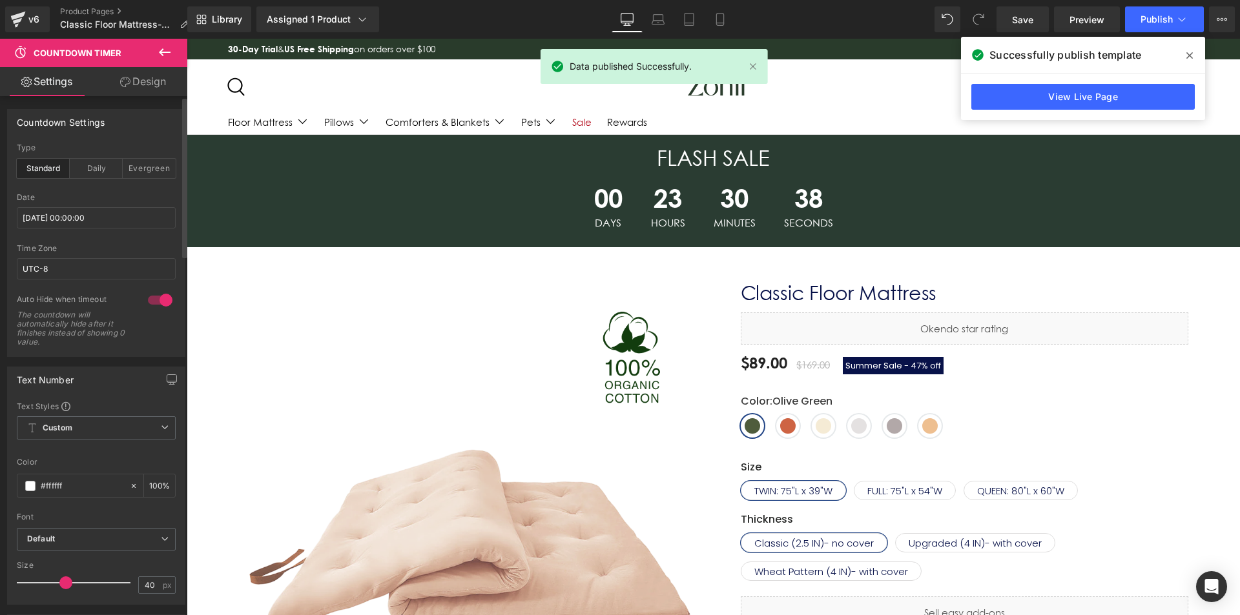
click at [1187, 55] on icon at bounding box center [1189, 55] width 6 height 10
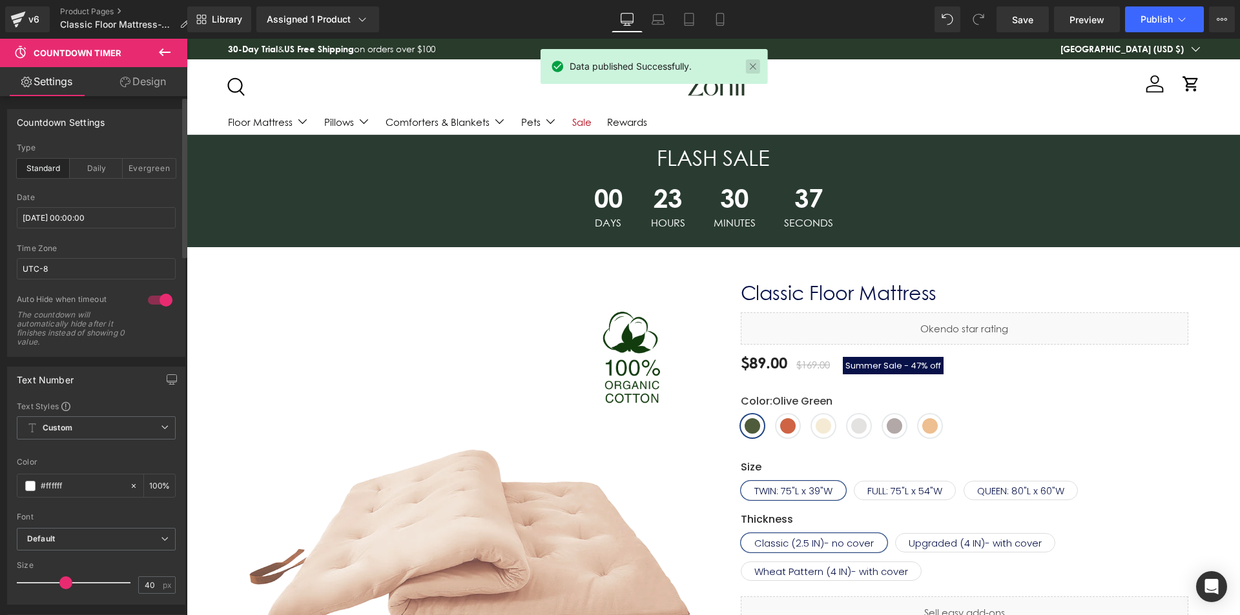
click at [754, 71] on link at bounding box center [753, 66] width 14 height 14
